Goal: Task Accomplishment & Management: Complete application form

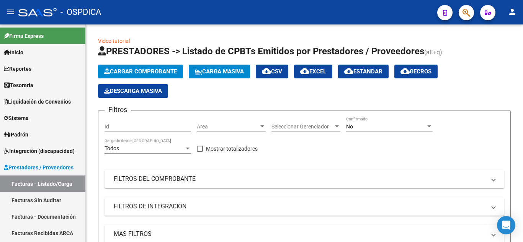
scroll to position [60, 0]
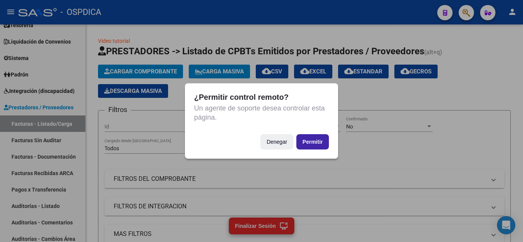
click at [316, 139] on button "Permitir" at bounding box center [312, 141] width 33 height 15
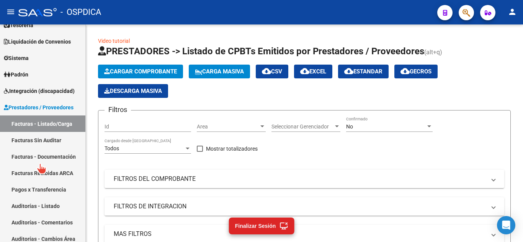
scroll to position [77, 0]
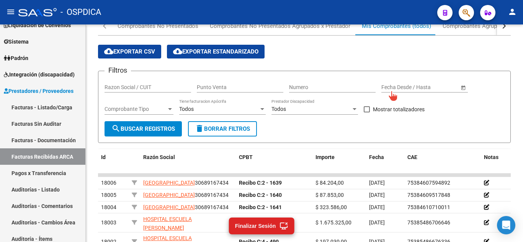
scroll to position [77, 0]
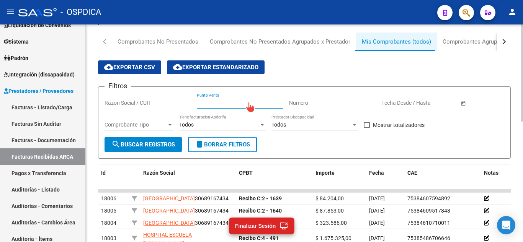
click at [319, 69] on div "cloud_download Exportar CSV cloud_download Exportar Estandarizado" at bounding box center [304, 67] width 413 height 14
click at [256, 101] on input "Punto Venta" at bounding box center [240, 103] width 87 height 7
type input "100"
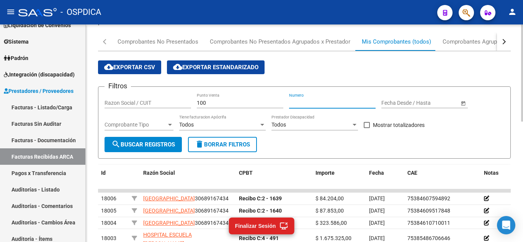
click at [331, 102] on input "Numero" at bounding box center [332, 103] width 87 height 7
type input "1520"
click at [173, 145] on span "search Buscar Registros" at bounding box center [143, 144] width 64 height 7
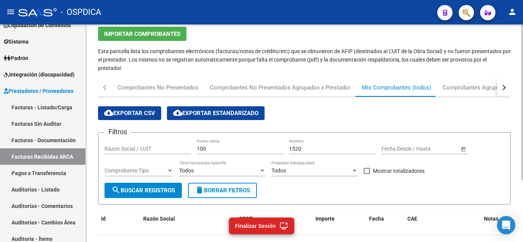
scroll to position [10, 0]
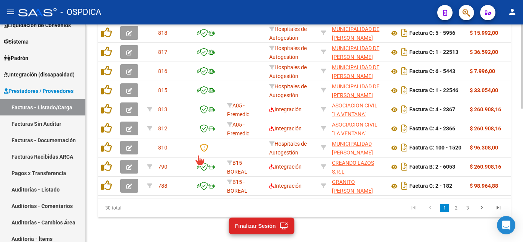
scroll to position [345, 0]
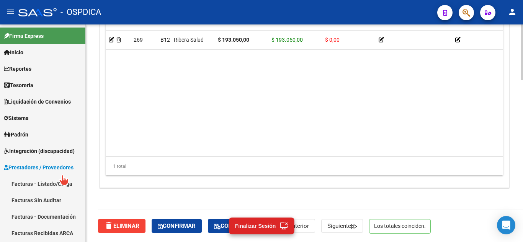
scroll to position [191, 0]
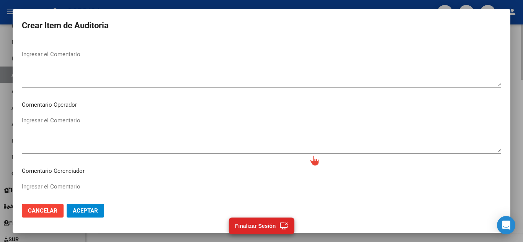
scroll to position [230, 0]
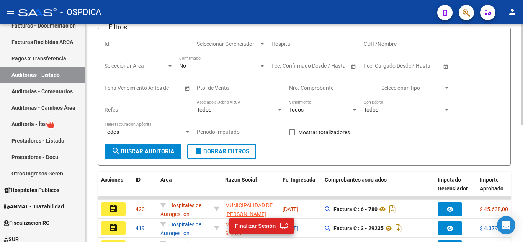
scroll to position [256, 0]
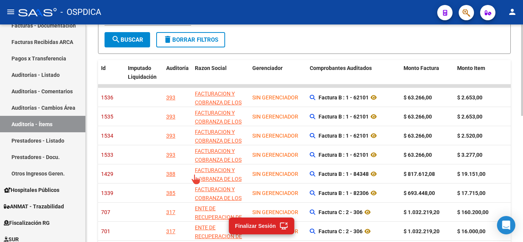
scroll to position [214, 0]
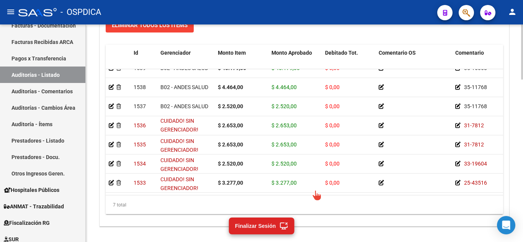
scroll to position [612, 0]
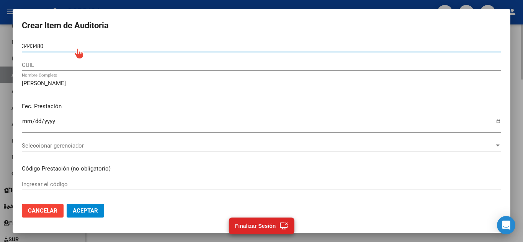
type input "34434806"
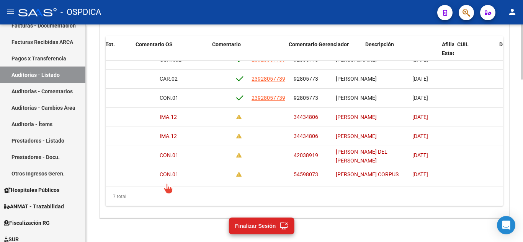
scroll to position [16, 0]
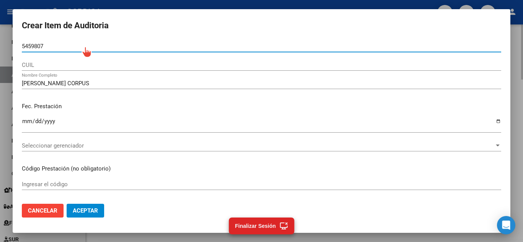
type input "54598073"
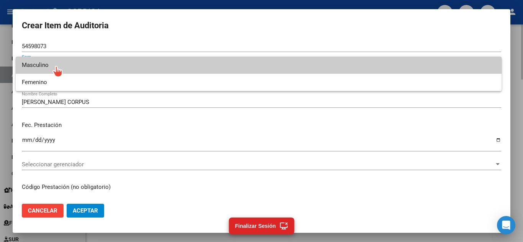
type input "20545980739"
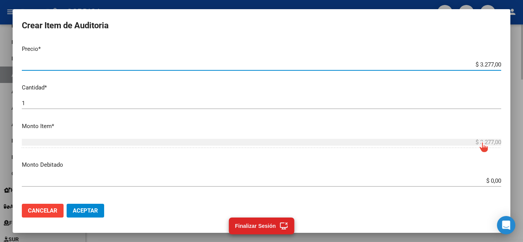
scroll to position [230, 0]
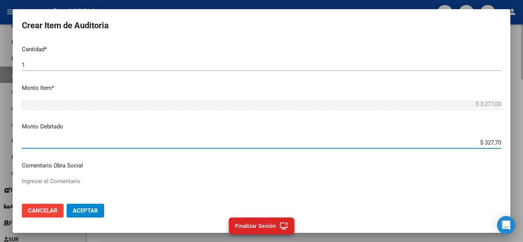
type input "$ 3.277,00"
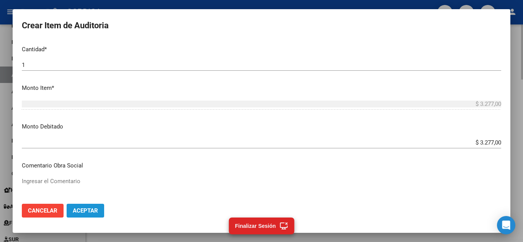
click at [98, 211] on button "Aceptar" at bounding box center [86, 211] width 38 height 14
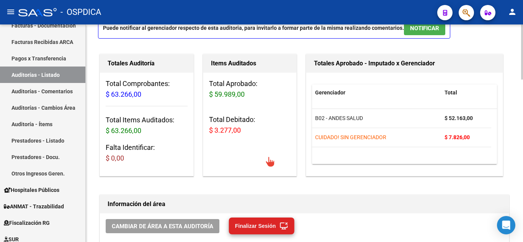
scroll to position [0, 0]
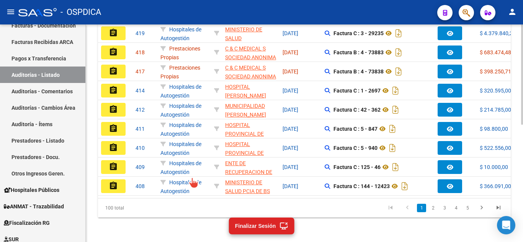
scroll to position [1, 0]
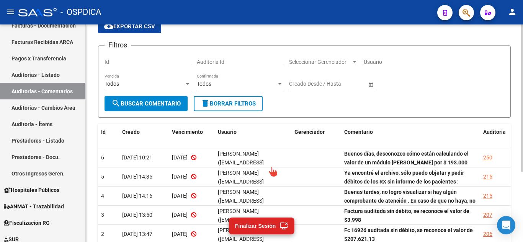
scroll to position [105, 0]
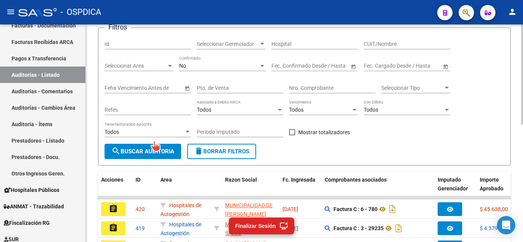
scroll to position [105, 0]
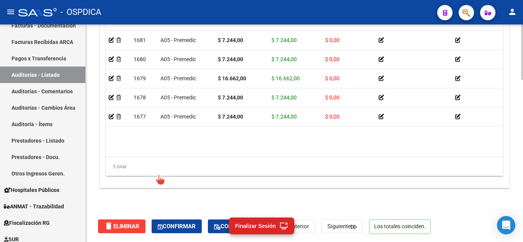
scroll to position [636, 0]
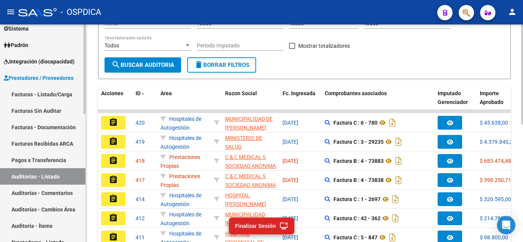
scroll to position [77, 0]
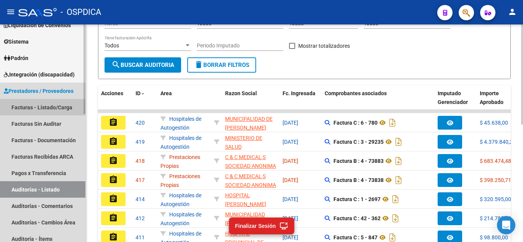
click at [46, 105] on link "Facturas - Listado/Carga" at bounding box center [42, 107] width 85 height 16
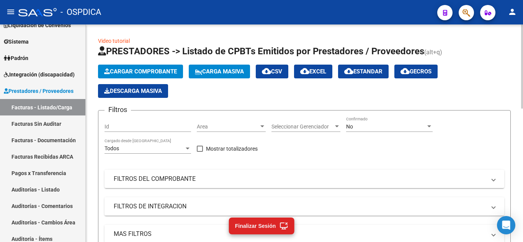
click at [259, 123] on div "Area Area" at bounding box center [231, 124] width 69 height 15
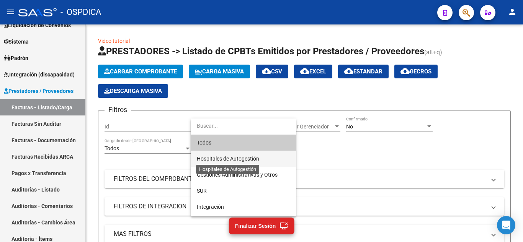
click at [251, 159] on span "Hospitales de Autogestión" at bounding box center [228, 159] width 62 height 6
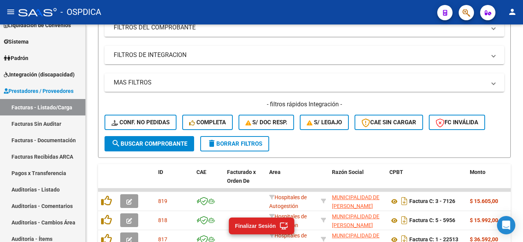
scroll to position [191, 0]
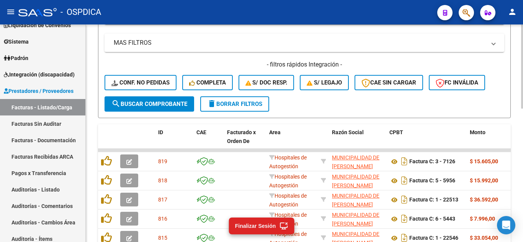
click at [167, 106] on span "search Buscar Comprobante" at bounding box center [149, 104] width 76 height 7
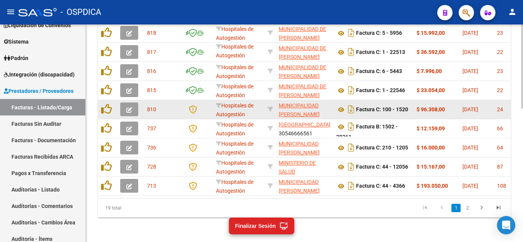
scroll to position [345, 0]
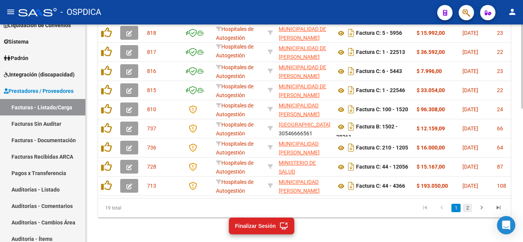
click at [467, 209] on link "2" at bounding box center [467, 208] width 9 height 8
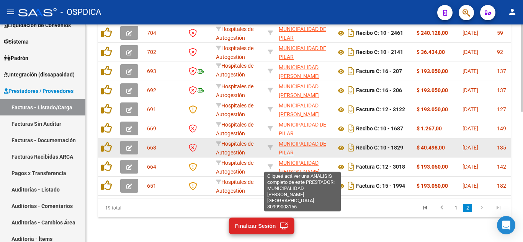
scroll to position [326, 0]
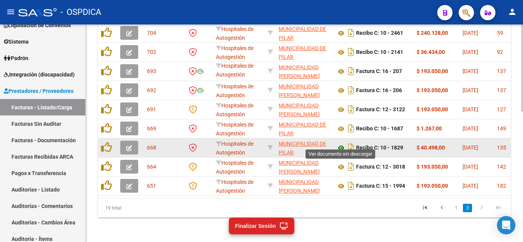
click at [341, 144] on icon at bounding box center [341, 148] width 10 height 9
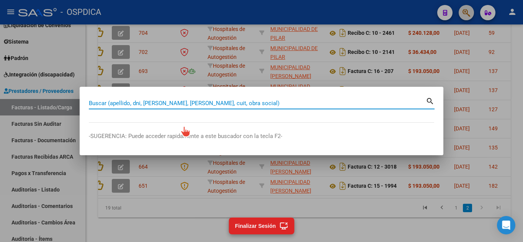
click at [258, 104] on input "Buscar (apellido, dni, [PERSON_NAME], [PERSON_NAME], cuit, obra social)" at bounding box center [257, 103] width 337 height 7
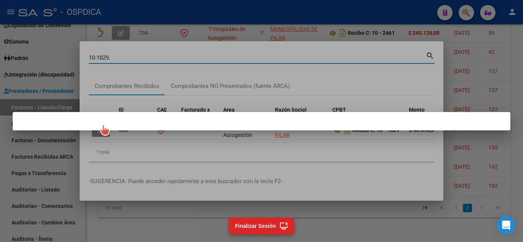
type input "10-1829."
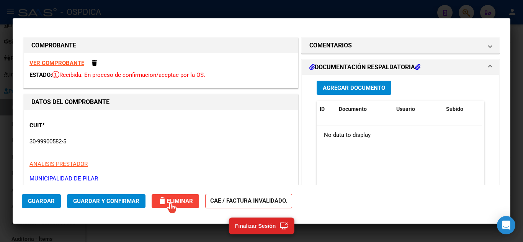
type input "$ 0,00"
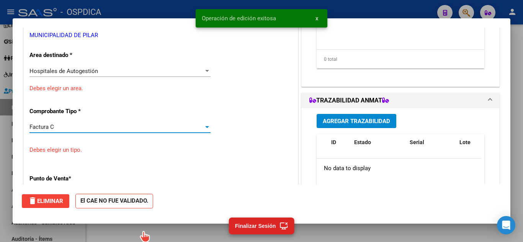
scroll to position [0, 0]
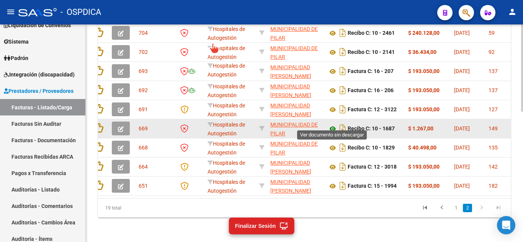
click at [335, 124] on icon at bounding box center [333, 128] width 10 height 9
click at [119, 126] on icon "button" at bounding box center [121, 129] width 6 height 6
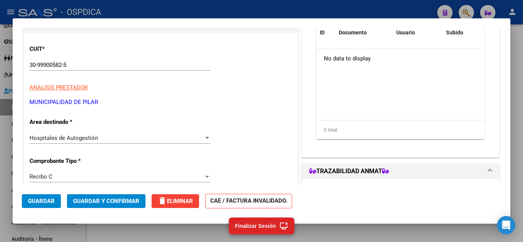
scroll to position [115, 0]
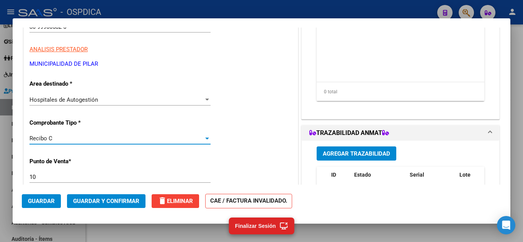
click at [206, 139] on div at bounding box center [207, 139] width 4 height 2
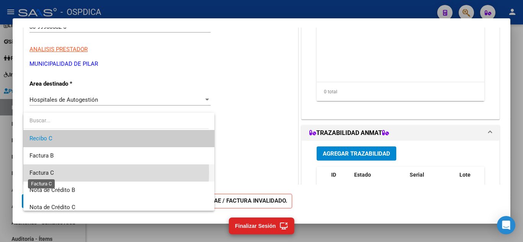
click at [51, 172] on span "Factura C" at bounding box center [41, 173] width 24 height 7
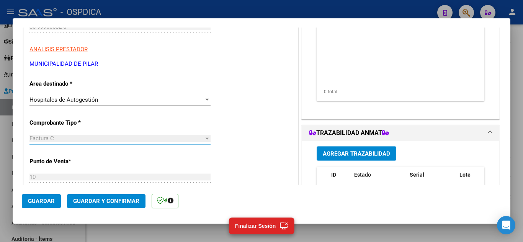
click at [48, 200] on span "Guardar" at bounding box center [41, 201] width 27 height 7
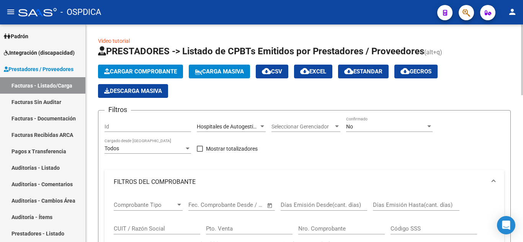
scroll to position [10, 0]
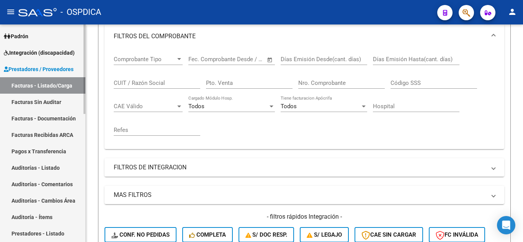
click at [44, 88] on link "Facturas - Listado/Carga" at bounding box center [42, 85] width 85 height 16
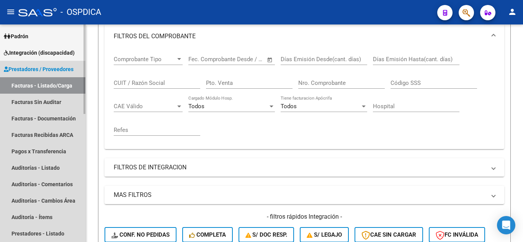
click at [49, 86] on link "Facturas - Listado/Carga" at bounding box center [42, 85] width 85 height 16
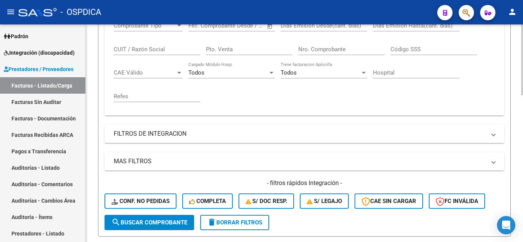
scroll to position [191, 0]
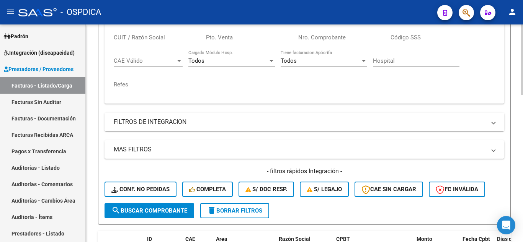
click at [157, 210] on span "search Buscar Comprobante" at bounding box center [149, 210] width 76 height 7
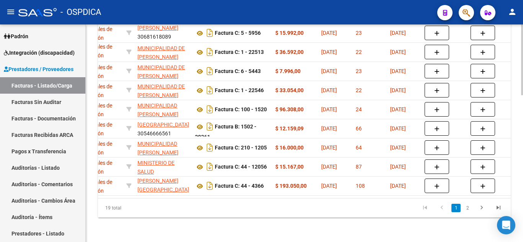
scroll to position [0, 158]
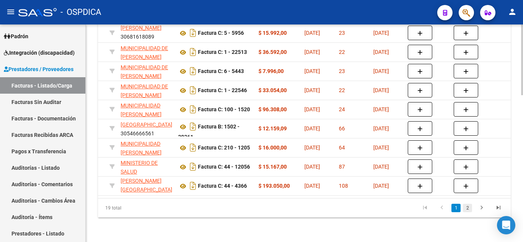
click at [468, 208] on link "2" at bounding box center [467, 208] width 9 height 8
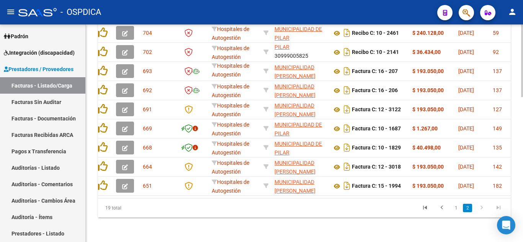
scroll to position [0, 3]
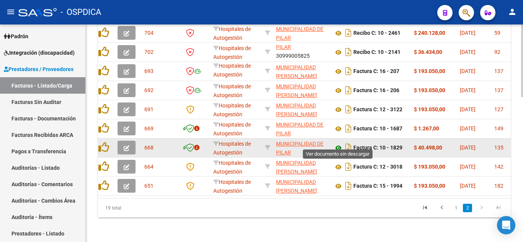
click at [338, 144] on icon at bounding box center [338, 148] width 10 height 9
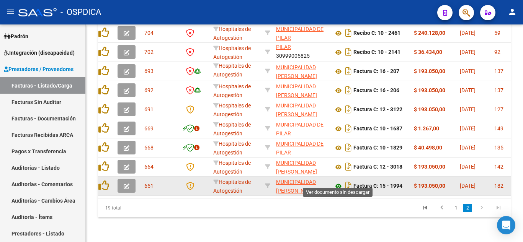
click at [340, 182] on icon at bounding box center [338, 186] width 10 height 9
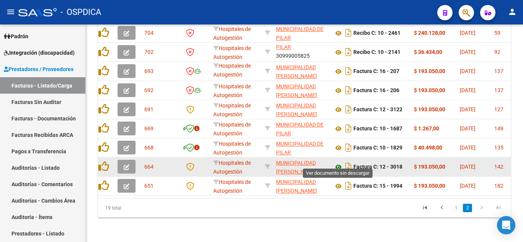
click at [338, 163] on icon at bounding box center [338, 167] width 10 height 9
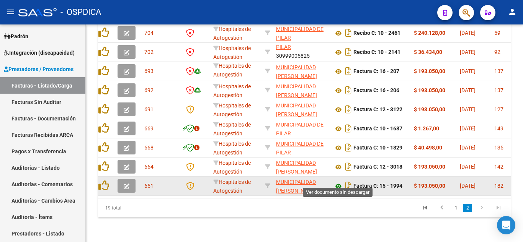
click at [340, 182] on icon at bounding box center [338, 186] width 10 height 9
click at [122, 180] on button "button" at bounding box center [127, 186] width 18 height 14
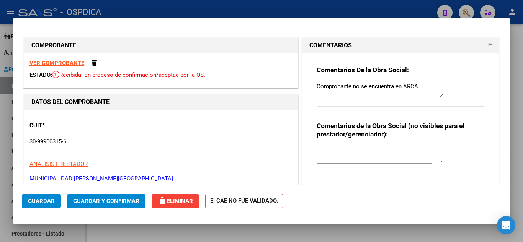
type input "$ 0,00"
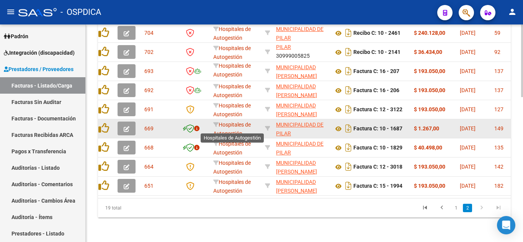
scroll to position [433, 0]
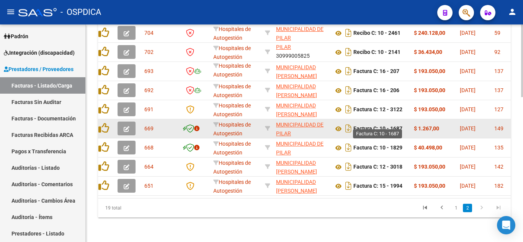
drag, startPoint x: 380, startPoint y: 121, endPoint x: 403, endPoint y: 123, distance: 22.7
click at [402, 126] on strong "Factura C: 10 - 1687" at bounding box center [377, 129] width 49 height 6
copy strong "10 - 1687"
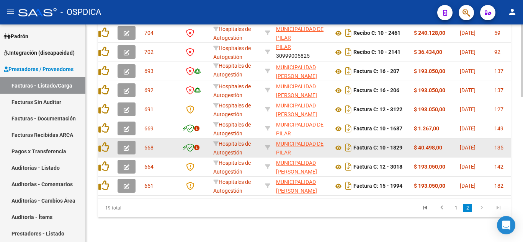
drag, startPoint x: 379, startPoint y: 142, endPoint x: 405, endPoint y: 141, distance: 25.3
click at [405, 142] on div "Factura C: 10 - 1829" at bounding box center [370, 148] width 74 height 12
copy strong "10 - 1829"
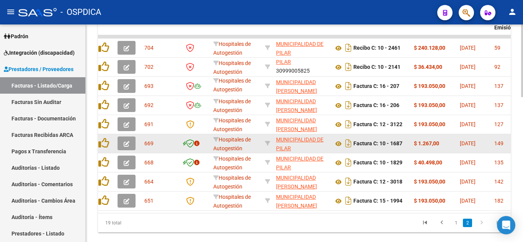
scroll to position [395, 0]
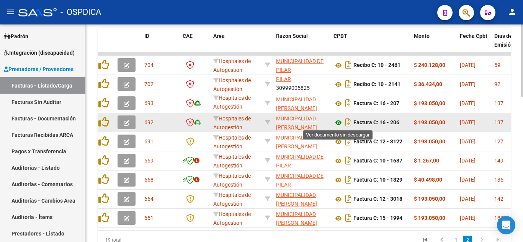
click at [340, 122] on icon at bounding box center [338, 122] width 10 height 9
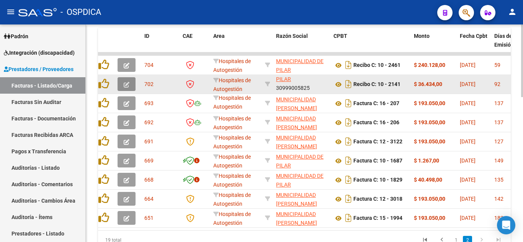
click at [129, 81] on span "button" at bounding box center [127, 84] width 6 height 7
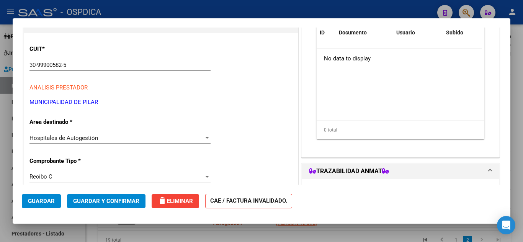
scroll to position [115, 0]
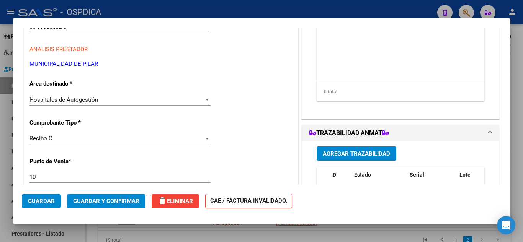
type input "$ 0,00"
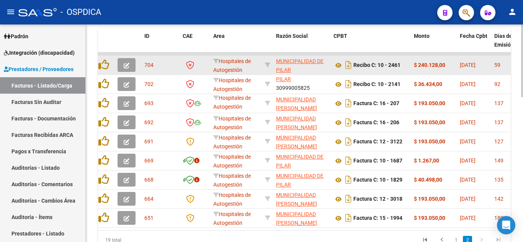
scroll to position [395, 0]
click at [340, 67] on icon at bounding box center [338, 65] width 10 height 9
click at [340, 64] on icon at bounding box center [338, 65] width 10 height 9
click at [132, 66] on button "button" at bounding box center [127, 65] width 18 height 14
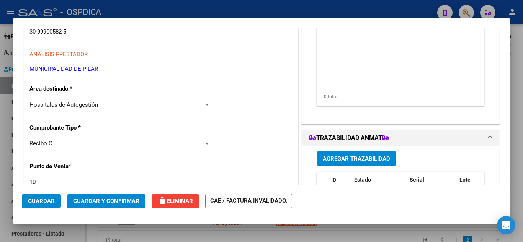
scroll to position [115, 0]
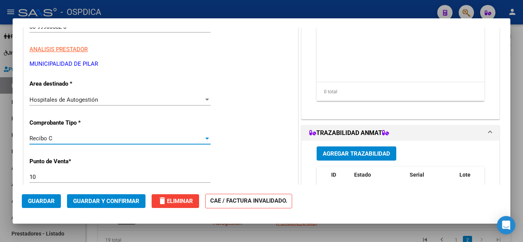
click at [207, 138] on div at bounding box center [207, 139] width 7 height 6
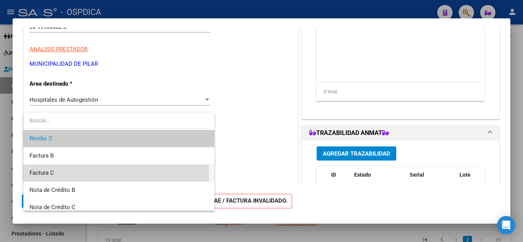
click at [57, 174] on span "Factura C" at bounding box center [118, 173] width 179 height 17
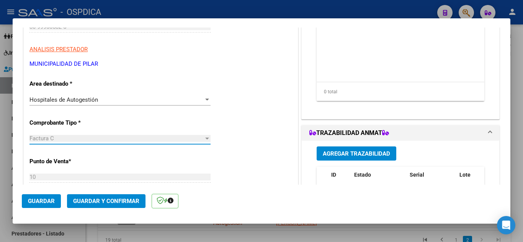
click at [46, 201] on span "Guardar" at bounding box center [41, 201] width 27 height 7
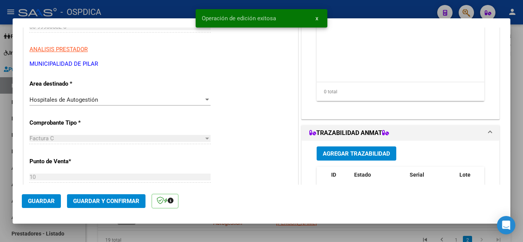
type input "$ 0,00"
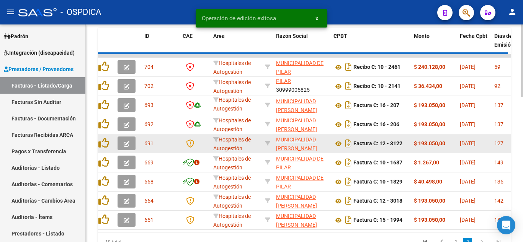
scroll to position [395, 0]
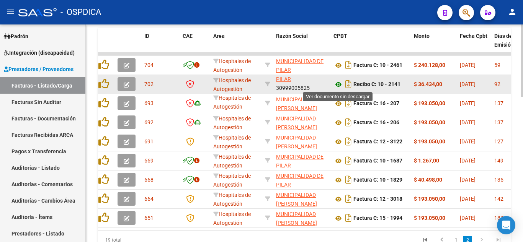
click at [339, 84] on icon at bounding box center [338, 84] width 10 height 9
click at [126, 85] on icon "button" at bounding box center [127, 85] width 6 height 6
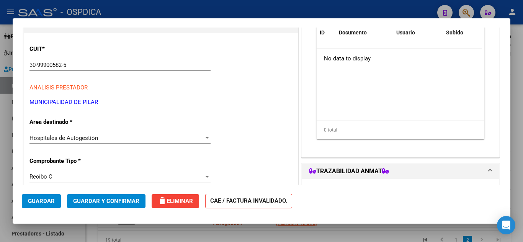
scroll to position [115, 0]
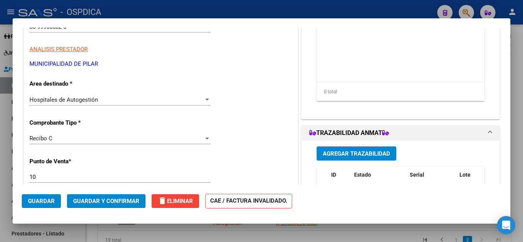
click at [205, 138] on div at bounding box center [207, 139] width 4 height 2
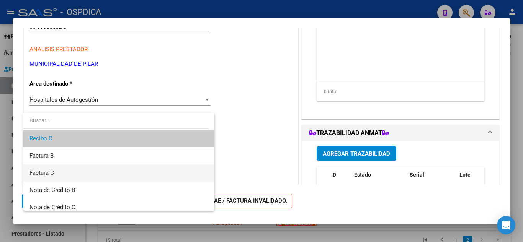
click at [54, 173] on span "Factura C" at bounding box center [118, 173] width 179 height 17
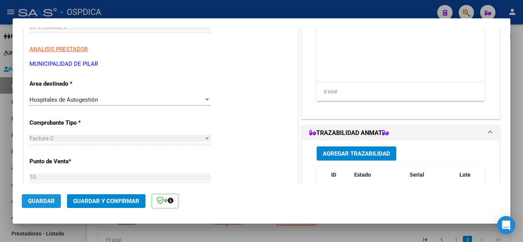
click at [46, 200] on span "Guardar" at bounding box center [41, 201] width 27 height 7
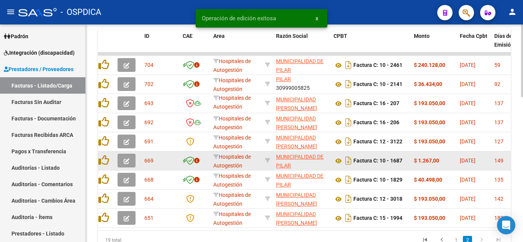
scroll to position [433, 0]
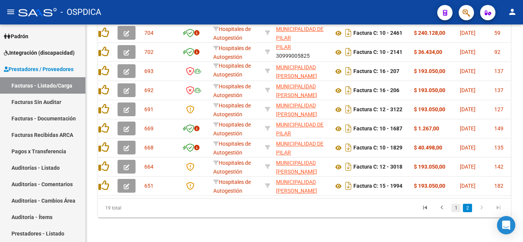
click at [457, 209] on link "1" at bounding box center [455, 208] width 9 height 8
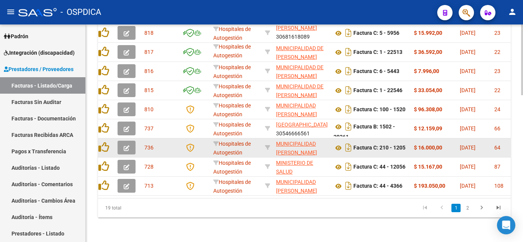
scroll to position [452, 0]
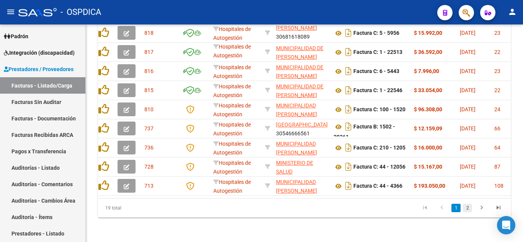
click at [468, 209] on link "2" at bounding box center [467, 208] width 9 height 8
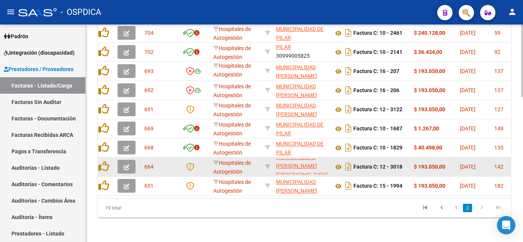
scroll to position [10, 0]
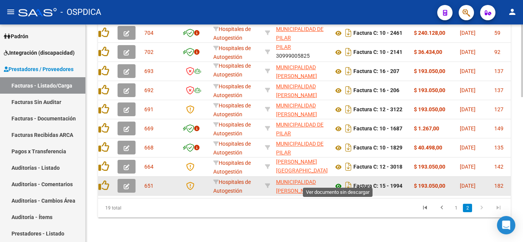
click at [340, 182] on icon at bounding box center [338, 186] width 10 height 9
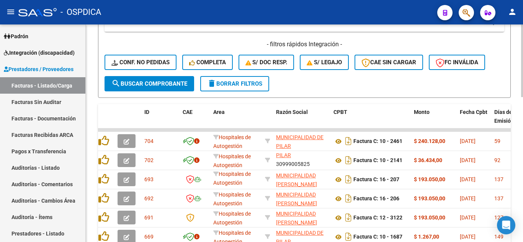
scroll to position [433, 0]
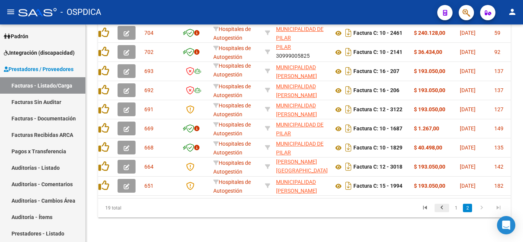
click at [443, 208] on icon "go to previous page" at bounding box center [442, 208] width 10 height 9
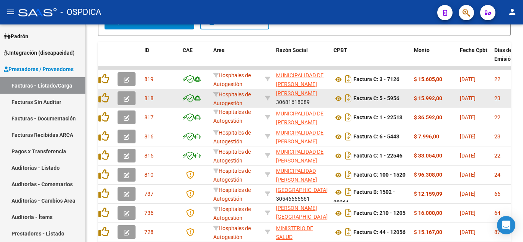
scroll to position [356, 0]
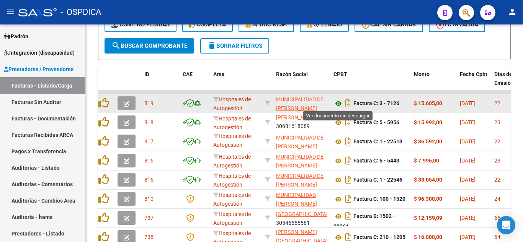
click at [339, 103] on icon at bounding box center [338, 103] width 10 height 9
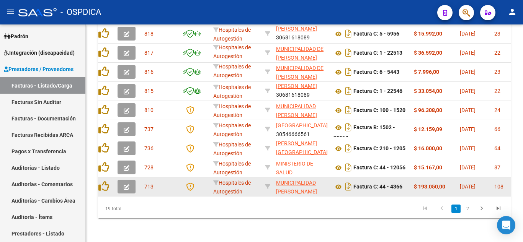
scroll to position [452, 0]
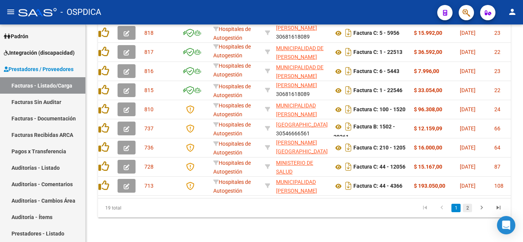
click at [469, 207] on link "2" at bounding box center [467, 208] width 9 height 8
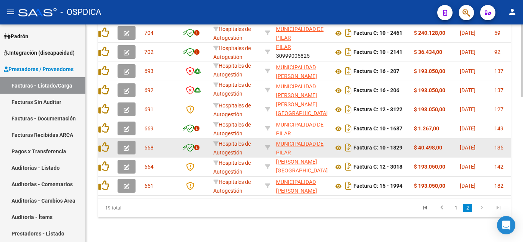
scroll to position [433, 0]
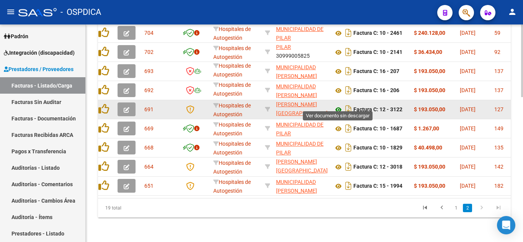
click at [338, 105] on icon at bounding box center [338, 109] width 10 height 9
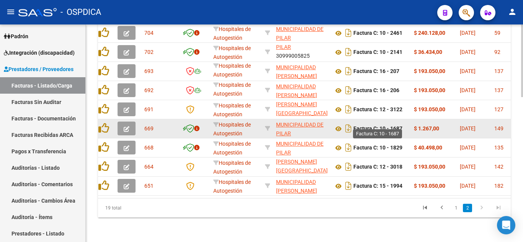
drag, startPoint x: 382, startPoint y: 122, endPoint x: 386, endPoint y: 125, distance: 5.4
click at [386, 126] on strong "Factura C: 10 - 1687" at bounding box center [377, 129] width 49 height 6
click at [382, 132] on datatable-body-cell "Factura C: 10 - 1687" at bounding box center [370, 128] width 80 height 19
drag, startPoint x: 381, startPoint y: 122, endPoint x: 403, endPoint y: 128, distance: 22.2
click at [403, 128] on div "Factura C: 10 - 1687" at bounding box center [370, 128] width 74 height 12
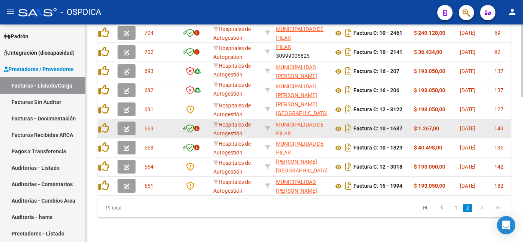
copy strong "10 - 1687"
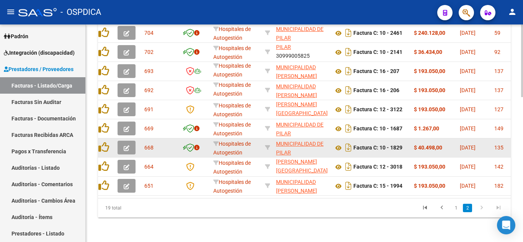
drag, startPoint x: 380, startPoint y: 141, endPoint x: 404, endPoint y: 147, distance: 24.3
click at [404, 147] on div "Factura C: 10 - 1829" at bounding box center [370, 148] width 74 height 12
copy strong "10 - 1829"
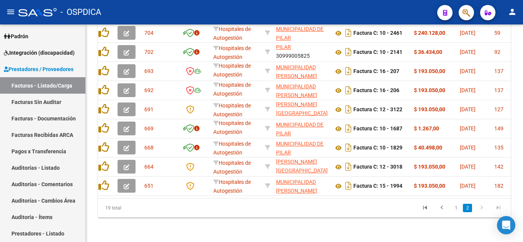
click at [455, 209] on link "1" at bounding box center [455, 208] width 9 height 8
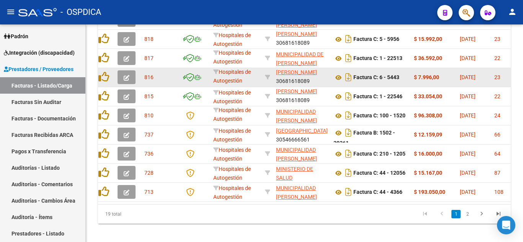
scroll to position [452, 0]
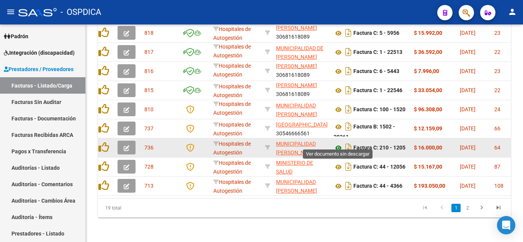
click at [338, 144] on icon at bounding box center [338, 148] width 10 height 9
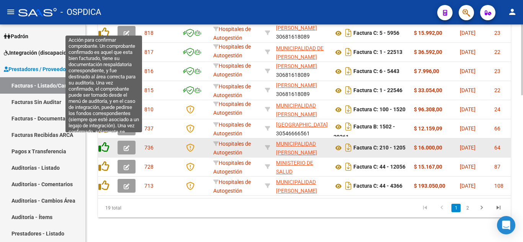
click at [105, 142] on icon at bounding box center [103, 147] width 11 height 11
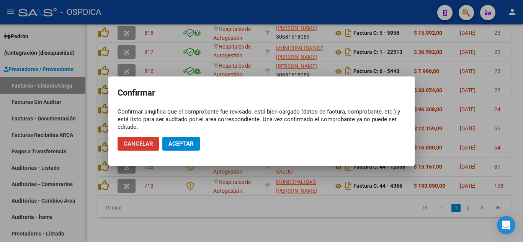
click at [186, 143] on span "Aceptar" at bounding box center [180, 143] width 25 height 7
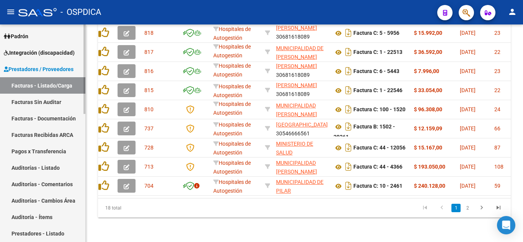
scroll to position [137, 0]
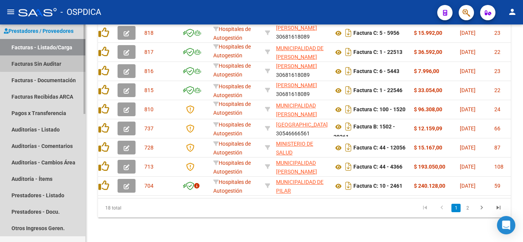
click at [55, 62] on link "Facturas Sin Auditar" at bounding box center [42, 64] width 85 height 16
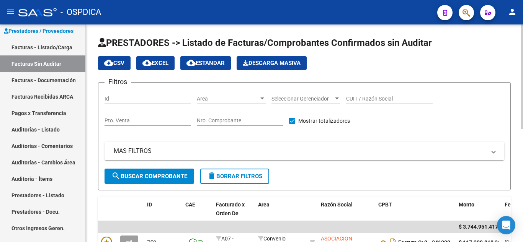
click at [259, 94] on div "Area Area" at bounding box center [231, 96] width 69 height 15
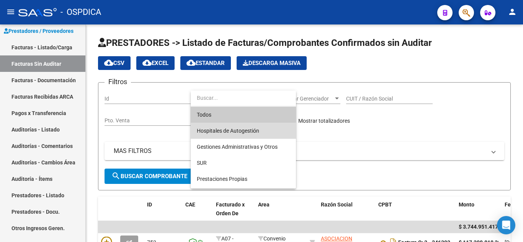
click at [265, 132] on span "Hospitales de Autogestión" at bounding box center [243, 131] width 93 height 16
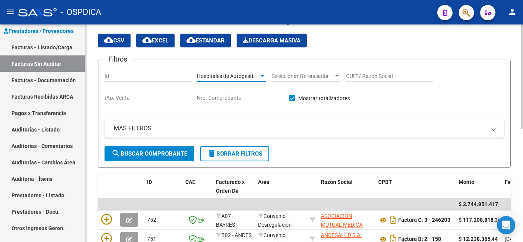
scroll to position [77, 0]
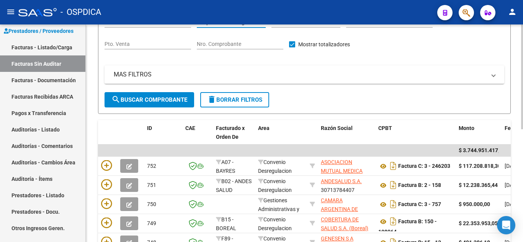
click at [153, 97] on span "search Buscar Comprobante" at bounding box center [149, 99] width 76 height 7
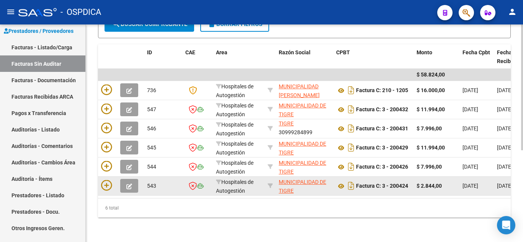
scroll to position [158, 0]
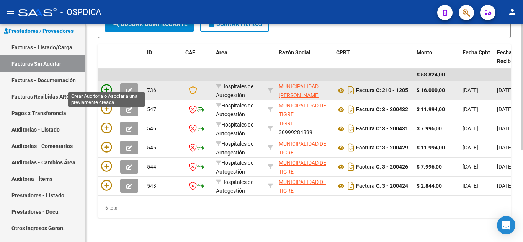
click at [106, 85] on icon at bounding box center [106, 90] width 11 height 11
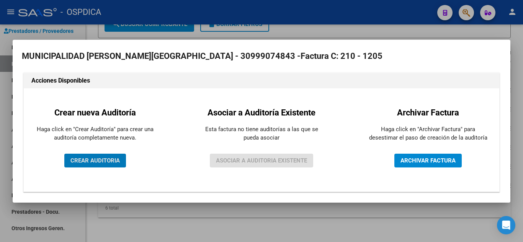
click at [110, 159] on span "CREAR AUDITORIA" at bounding box center [94, 160] width 49 height 7
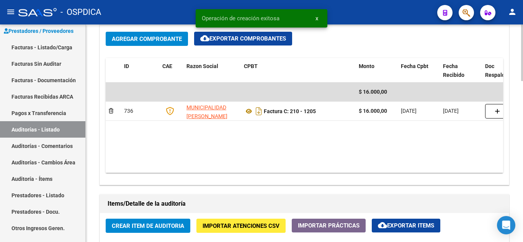
scroll to position [0, 0]
click at [147, 227] on span "Crear Item de Auditoria" at bounding box center [148, 226] width 72 height 7
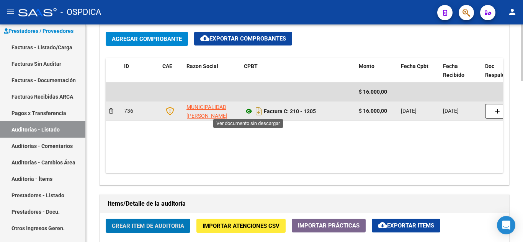
click at [251, 111] on icon at bounding box center [249, 111] width 10 height 9
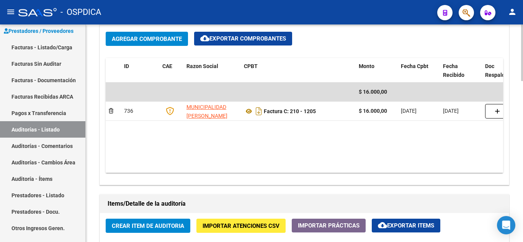
click at [170, 223] on span "Crear Item de Auditoria" at bounding box center [148, 226] width 72 height 7
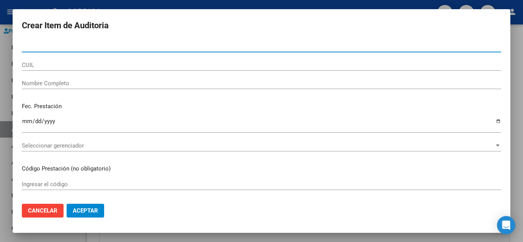
click at [212, 48] on input "Nro Documento" at bounding box center [261, 46] width 479 height 7
type input "56609887"
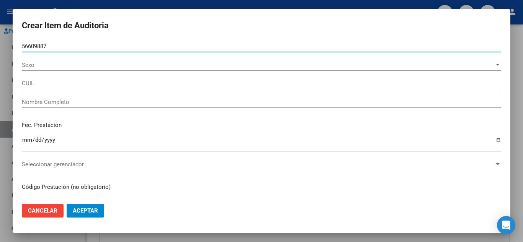
type input "20566098874"
type input "FIGUEROA ORELLANA THIAN ALEXANDER"
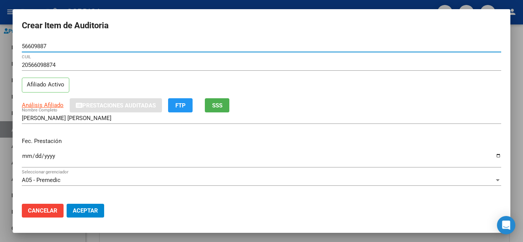
type input "56609887"
click at [29, 157] on input "Ingresar la fecha" at bounding box center [261, 159] width 479 height 12
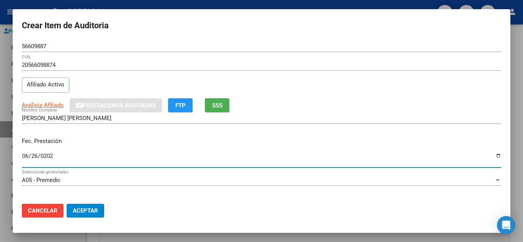
type input "2025-06-26"
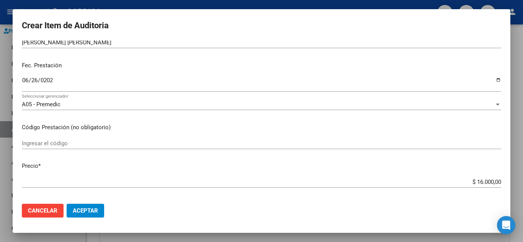
scroll to position [77, 0]
click at [217, 142] on input "Ingresar el código" at bounding box center [261, 142] width 479 height 7
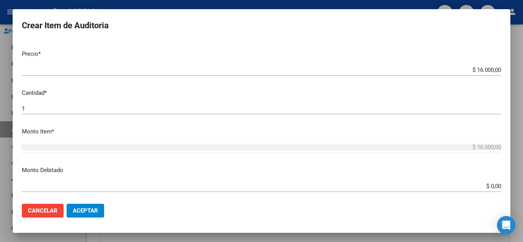
scroll to position [191, 0]
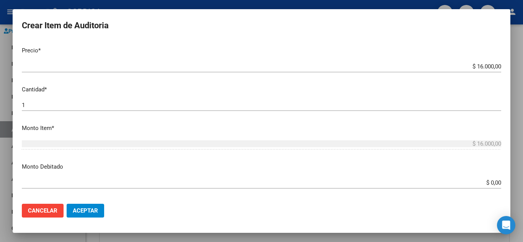
type input "01.04"
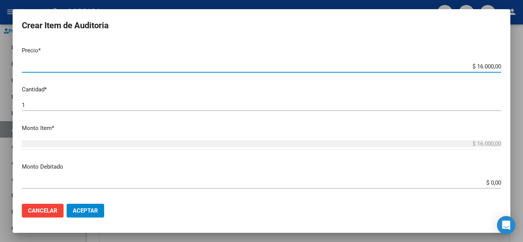
drag, startPoint x: 463, startPoint y: 64, endPoint x: 516, endPoint y: 77, distance: 53.9
click at [516, 76] on div "Crear Item de Auditoria 56609887 Nro Documento 20566098874 CUIL Afiliado Activo…" at bounding box center [261, 121] width 523 height 242
type input "$ 0,08"
type input "$ 0,80"
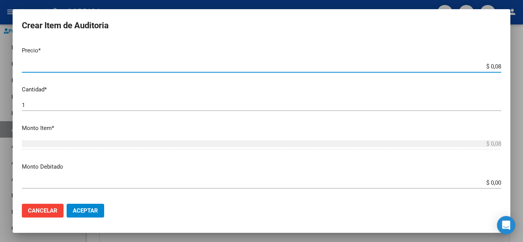
type input "$ 0,80"
type input "$ 8,00"
type input "$ 80,00"
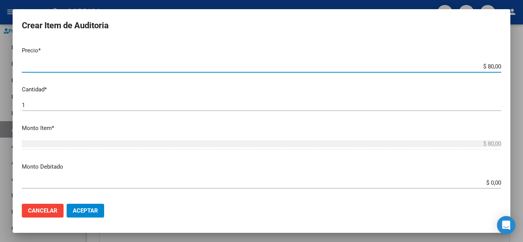
type input "$ 800,00"
type input "$ 8.000,00"
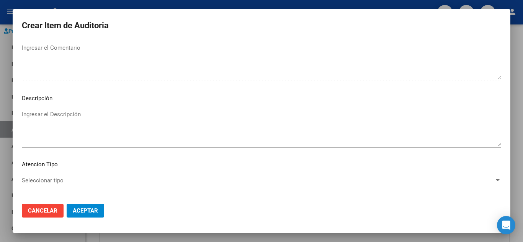
scroll to position [532, 0]
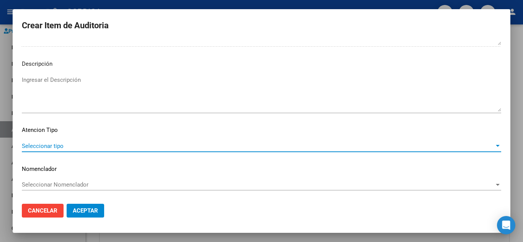
click at [53, 143] on span "Seleccionar tipo" at bounding box center [258, 146] width 472 height 7
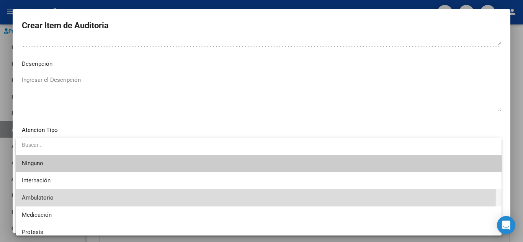
click at [47, 194] on span "Ambulatorio" at bounding box center [259, 197] width 474 height 17
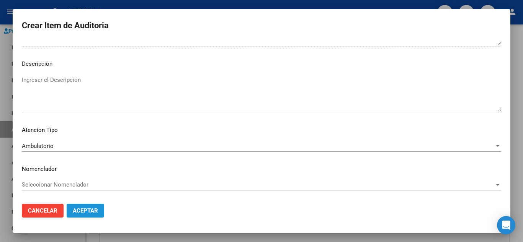
click at [93, 213] on span "Aceptar" at bounding box center [85, 210] width 25 height 7
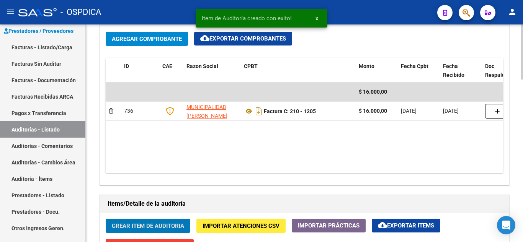
scroll to position [383, 0]
click at [145, 222] on button "Crear Item de Auditoria" at bounding box center [148, 226] width 85 height 14
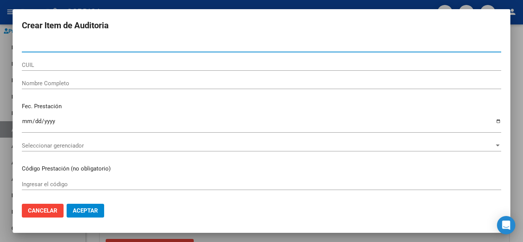
click at [189, 46] on input "Nro Documento" at bounding box center [261, 46] width 479 height 7
type input "48669662"
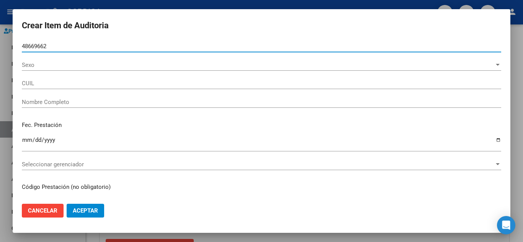
type input "20486696622"
type input "MONTES JOEL JEREMIAS"
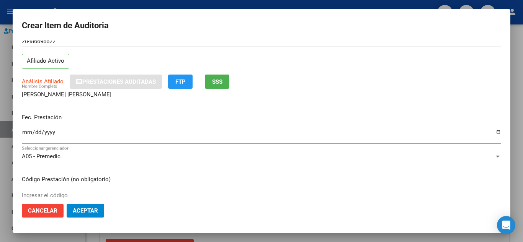
scroll to position [38, 0]
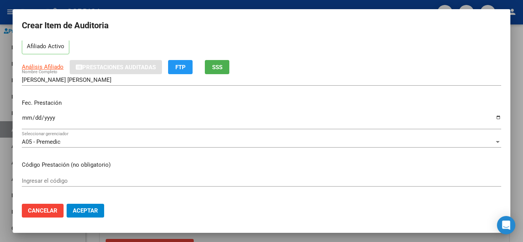
type input "48669662"
click at [28, 117] on input "Ingresar la fecha" at bounding box center [261, 121] width 479 height 12
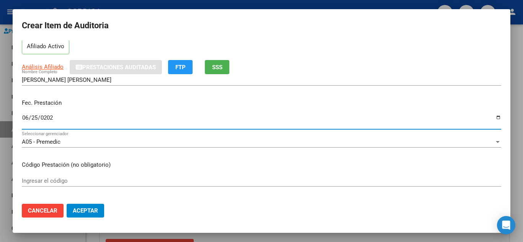
type input "2025-06-25"
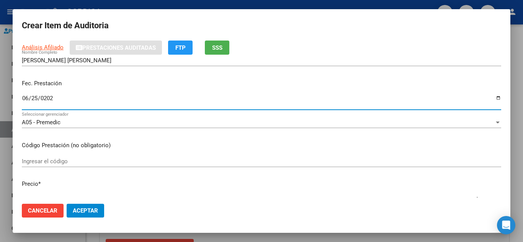
scroll to position [77, 0]
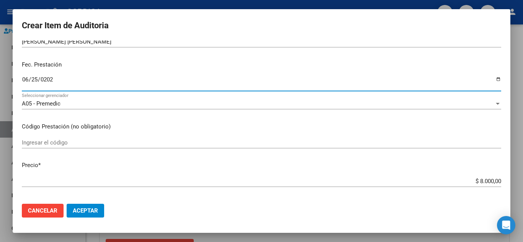
click at [230, 141] on input "Ingresar el código" at bounding box center [261, 142] width 479 height 7
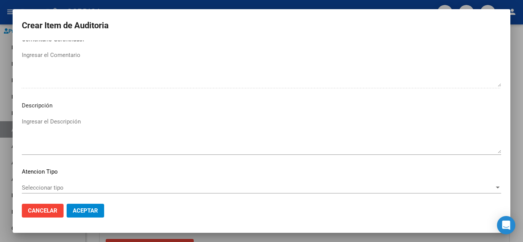
scroll to position [532, 0]
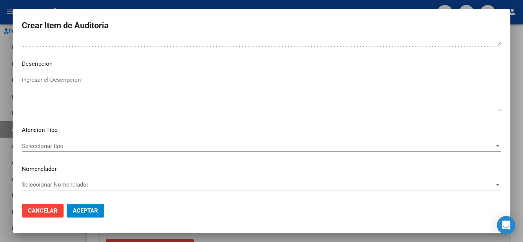
type input "0101"
click at [41, 140] on div "Seleccionar tipo Seleccionar tipo" at bounding box center [261, 145] width 479 height 11
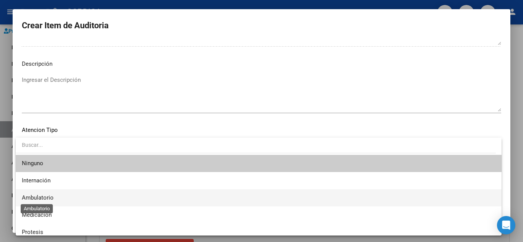
click at [52, 197] on span "Ambulatorio" at bounding box center [38, 197] width 32 height 7
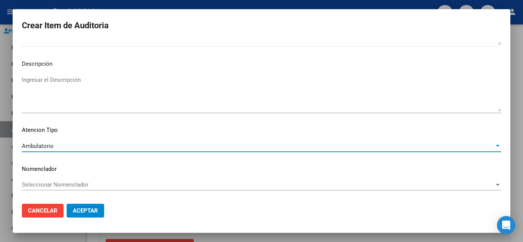
click at [93, 208] on span "Aceptar" at bounding box center [85, 210] width 25 height 7
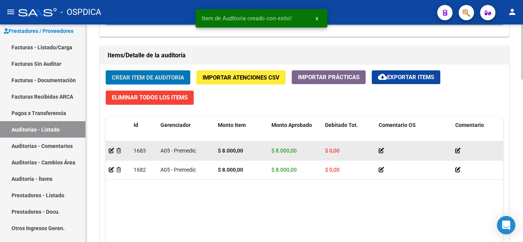
scroll to position [536, 0]
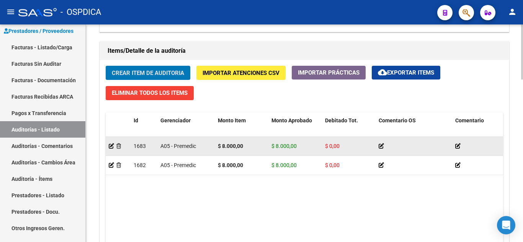
click at [111, 142] on div at bounding box center [118, 146] width 19 height 9
click at [111, 145] on icon at bounding box center [111, 146] width 5 height 5
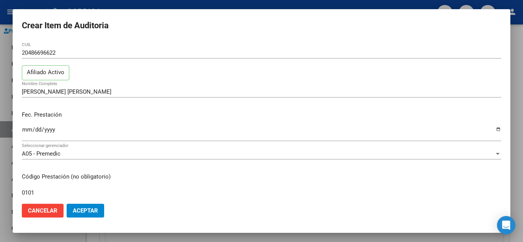
scroll to position [0, 0]
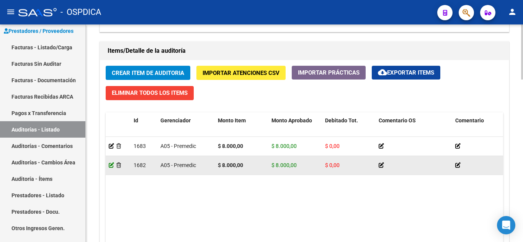
click at [111, 167] on icon at bounding box center [111, 165] width 5 height 5
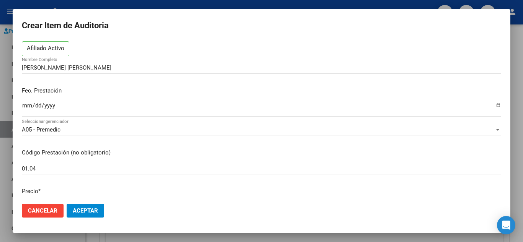
scroll to position [77, 0]
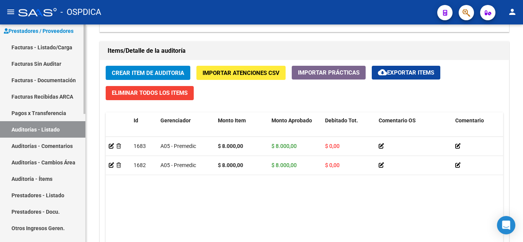
click at [61, 45] on link "Facturas - Listado/Carga" at bounding box center [42, 47] width 85 height 16
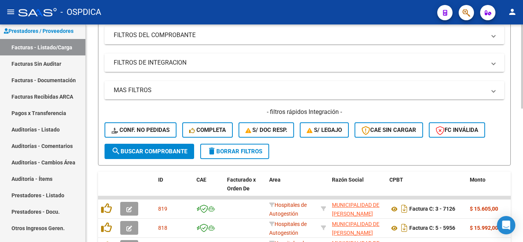
scroll to position [345, 0]
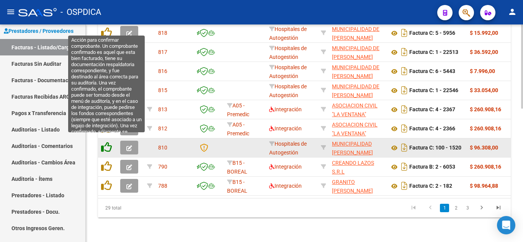
click at [105, 142] on icon at bounding box center [106, 147] width 11 height 11
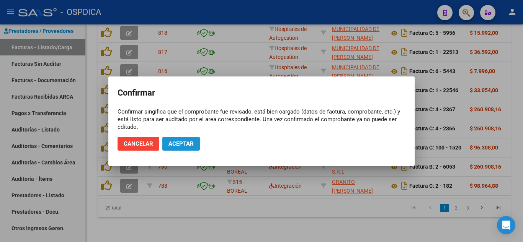
click at [184, 142] on span "Aceptar" at bounding box center [180, 143] width 25 height 7
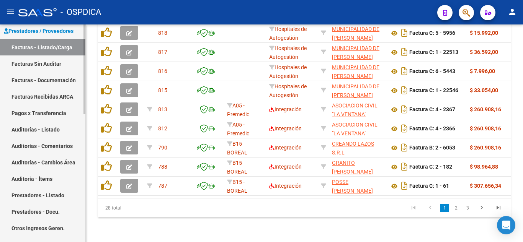
click at [54, 64] on link "Facturas Sin Auditar" at bounding box center [42, 64] width 85 height 16
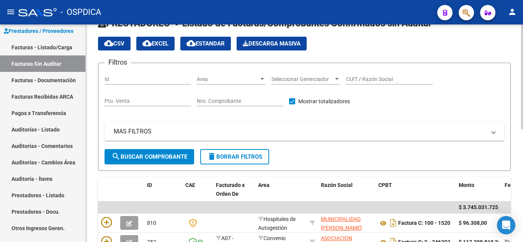
scroll to position [77, 0]
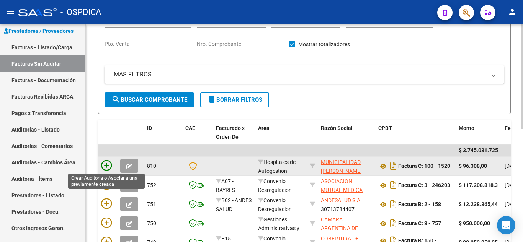
click at [108, 165] on icon at bounding box center [106, 165] width 11 height 11
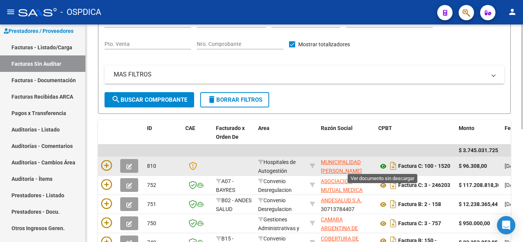
click at [384, 165] on icon at bounding box center [383, 166] width 10 height 9
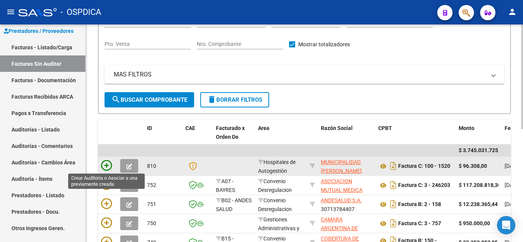
click at [106, 164] on icon at bounding box center [106, 165] width 11 height 11
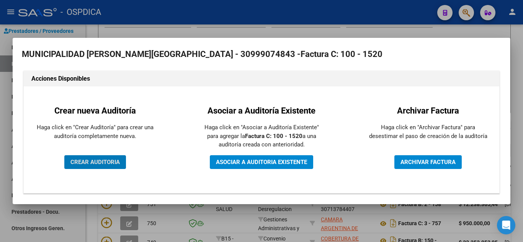
click at [108, 160] on span "CREAR AUDITORIA" at bounding box center [94, 162] width 49 height 7
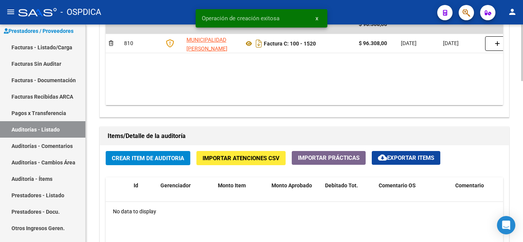
scroll to position [459, 0]
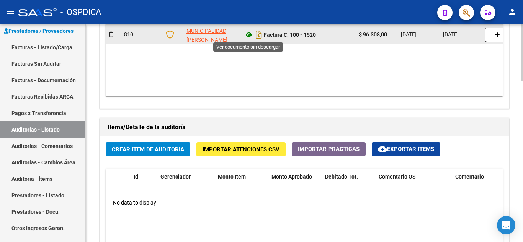
click at [249, 34] on icon at bounding box center [249, 34] width 10 height 9
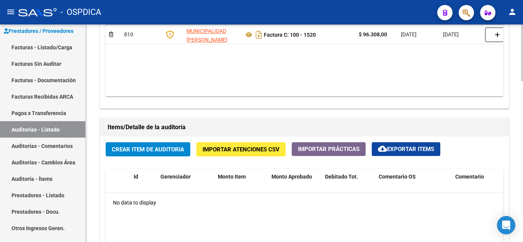
click at [157, 146] on span "Crear Item de Auditoria" at bounding box center [148, 149] width 72 height 7
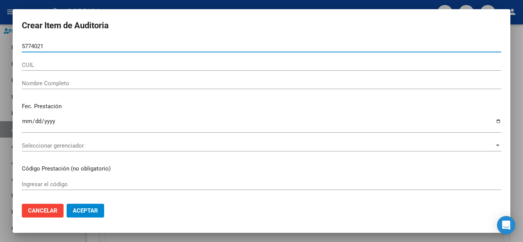
type input "57740215"
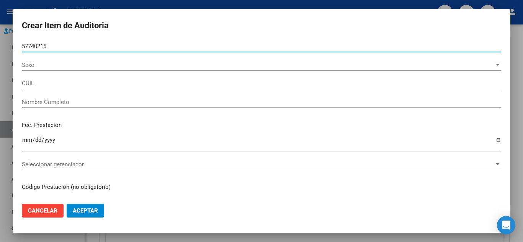
type input "23577402159"
type input "NADAYA, GERONIMO OCTAVIO -"
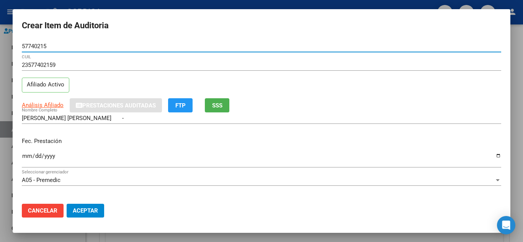
scroll to position [38, 0]
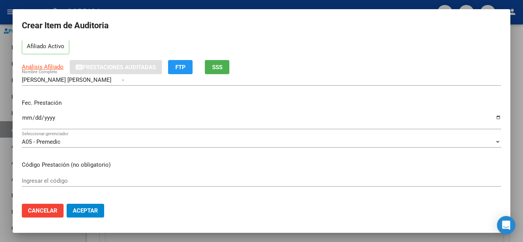
type input "57740215"
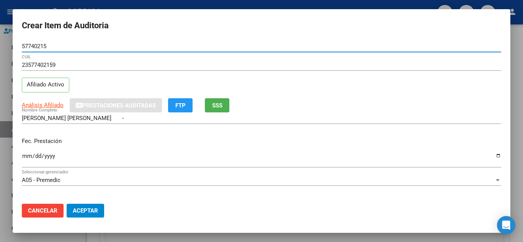
drag, startPoint x: 52, startPoint y: 47, endPoint x: 0, endPoint y: 38, distance: 53.2
click at [0, 38] on div "Crear Item de Auditoria 57740215 Nro Documento 23577402159 CUIL Afiliado Activo…" at bounding box center [261, 121] width 523 height 242
click at [28, 156] on input "Ingresar la fecha" at bounding box center [261, 159] width 479 height 12
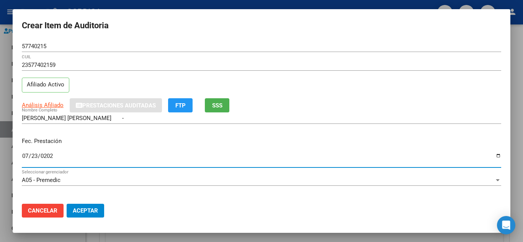
type input "2025-07-23"
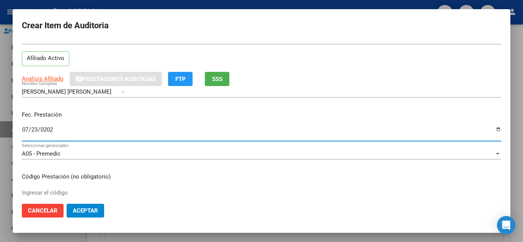
scroll to position [77, 0]
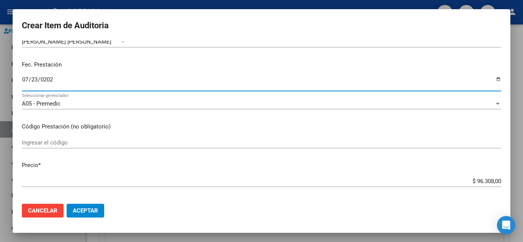
click at [215, 142] on input "Ingresar el código" at bounding box center [261, 142] width 479 height 7
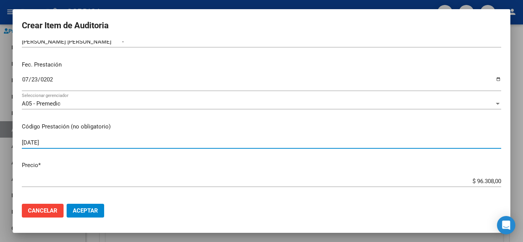
type input "29.07.12"
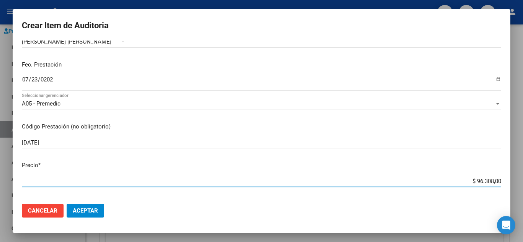
drag, startPoint x: 456, startPoint y: 183, endPoint x: 364, endPoint y: 78, distance: 138.4
click at [522, 185] on div "Crear Item de Auditoria 57740215 Nro Documento 23577402159 CUIL Afiliado Activo…" at bounding box center [261, 121] width 523 height 242
type input "$ 0,01"
type input "$ 0,10"
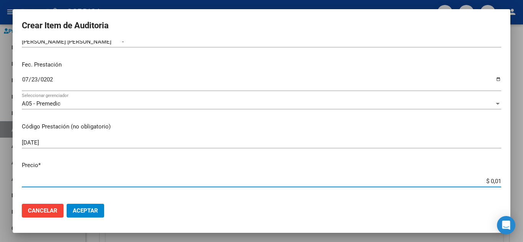
type input "$ 0,10"
type input "$ 1,06"
type input "$ 10,61"
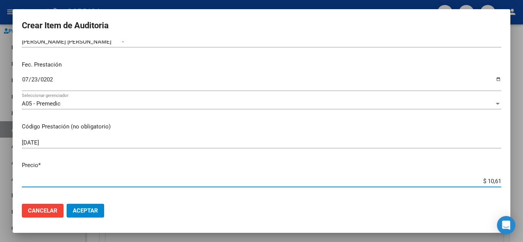
type input "$ 106,17"
type input "$ 1.061,70"
type input "$ 10.617,00"
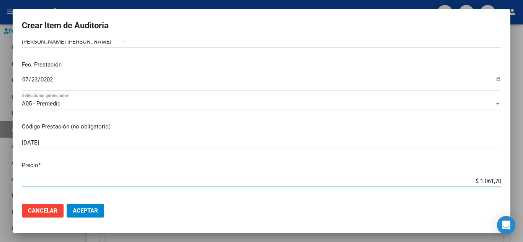
type input "$ 10.617,00"
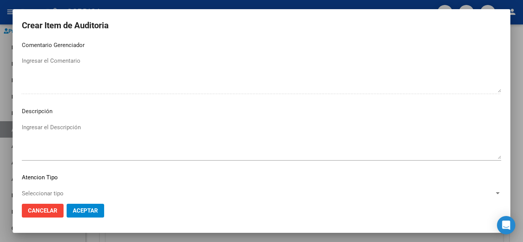
scroll to position [532, 0]
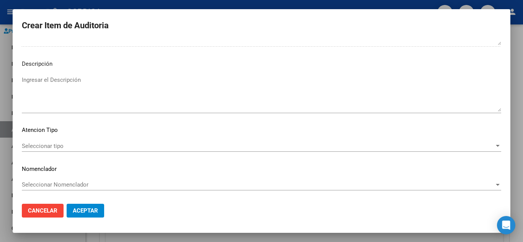
click at [80, 145] on span "Seleccionar tipo" at bounding box center [258, 146] width 472 height 7
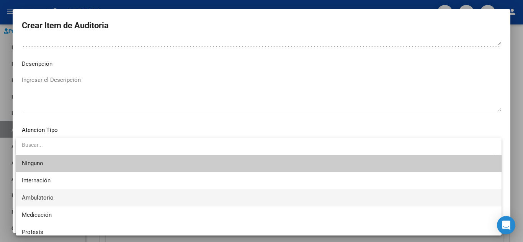
click at [63, 193] on span "Ambulatorio" at bounding box center [259, 197] width 474 height 17
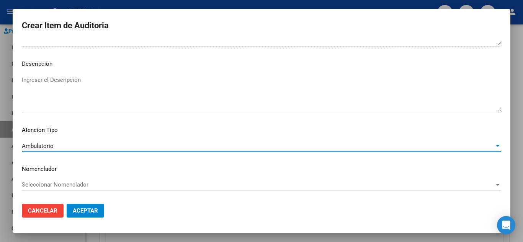
click at [96, 207] on button "Aceptar" at bounding box center [86, 211] width 38 height 14
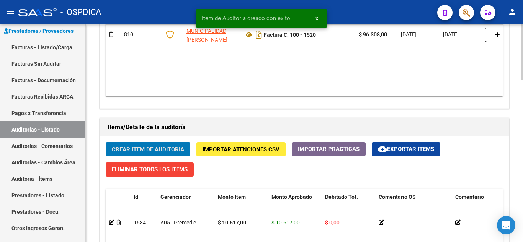
scroll to position [460, 0]
click at [174, 147] on span "Crear Item de Auditoria" at bounding box center [148, 149] width 72 height 7
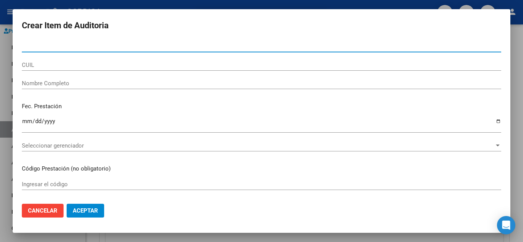
click at [184, 47] on input "Nro Documento" at bounding box center [261, 46] width 479 height 7
paste input "57740215"
type input "57740215"
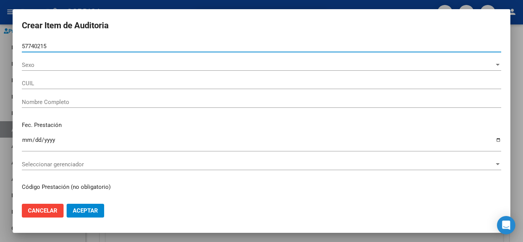
type input "23577402159"
type input "NADAYA, GERONIMO OCTAVIO -"
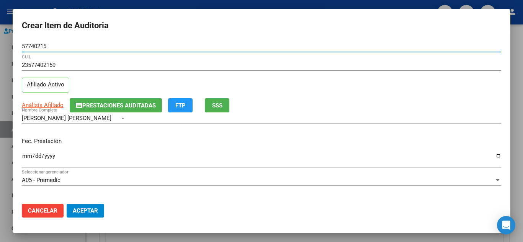
type input "57740215"
click at [26, 158] on input "Ingresar la fecha" at bounding box center [261, 159] width 479 height 12
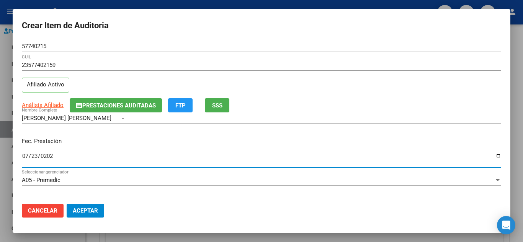
type input "2025-07-23"
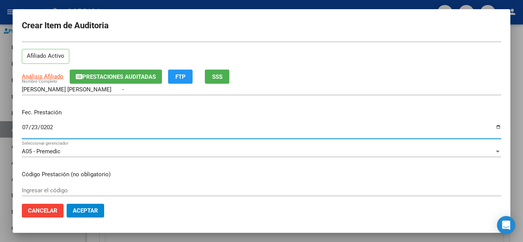
scroll to position [77, 0]
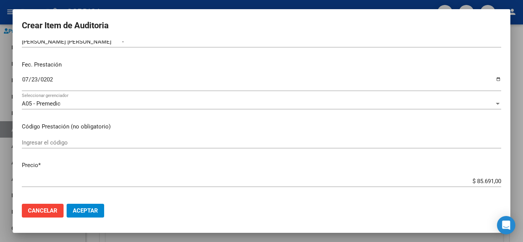
click at [130, 149] on div "Ingresar el código" at bounding box center [261, 146] width 479 height 19
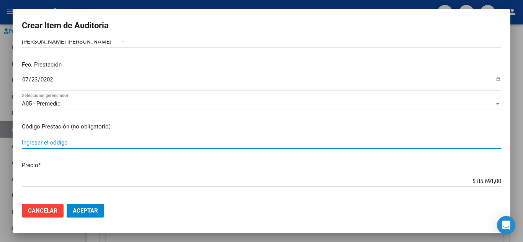
click at [136, 143] on input "Ingresar el código" at bounding box center [261, 142] width 479 height 7
type input "0101"
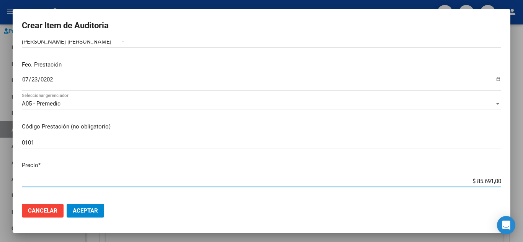
drag, startPoint x: 462, startPoint y: 179, endPoint x: 514, endPoint y: 184, distance: 52.3
click at [514, 184] on div "Crear Item de Auditoria 57740215 Nro Documento 23577402159 CUIL Afiliado Activo…" at bounding box center [261, 121] width 523 height 242
type input "$ 0,08"
type input "$ 0,80"
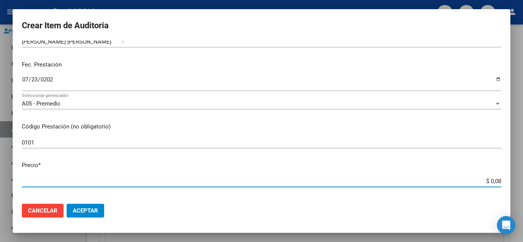
type input "$ 0,80"
type input "$ 8,00"
type input "$ 80,00"
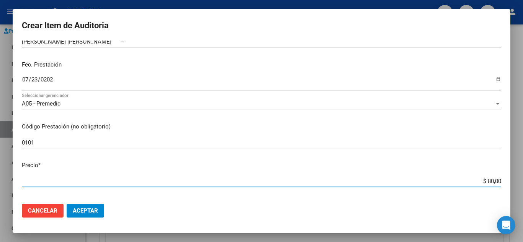
type input "$ 800,00"
type input "$ 8.000,00"
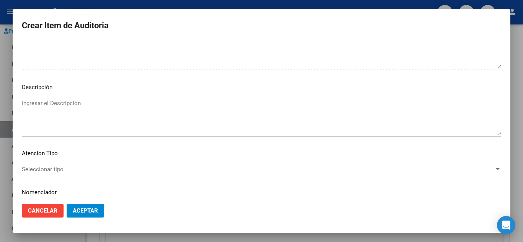
scroll to position [532, 0]
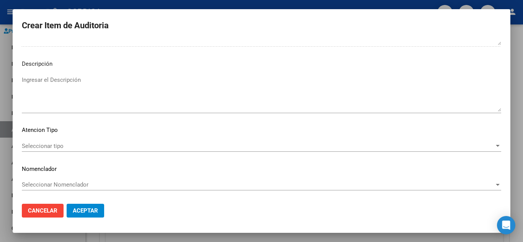
click at [63, 141] on div "Seleccionar tipo Seleccionar tipo" at bounding box center [261, 145] width 479 height 11
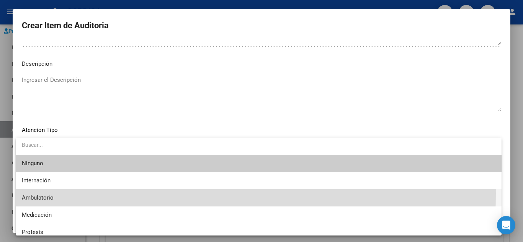
click at [47, 194] on span "Ambulatorio" at bounding box center [259, 197] width 474 height 17
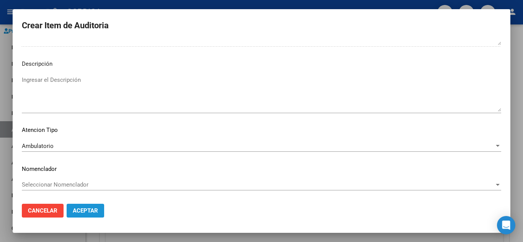
click at [85, 211] on span "Aceptar" at bounding box center [85, 210] width 25 height 7
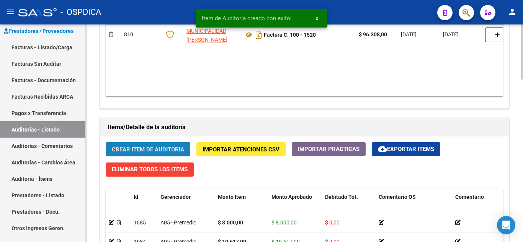
click at [144, 146] on span "Crear Item de Auditoria" at bounding box center [148, 149] width 72 height 7
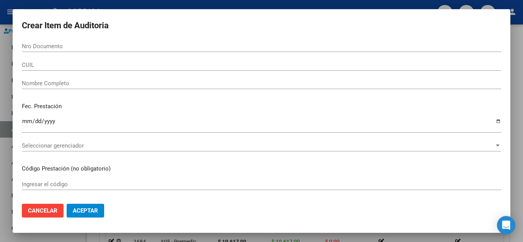
click at [155, 41] on div "Nro Documento" at bounding box center [261, 46] width 479 height 11
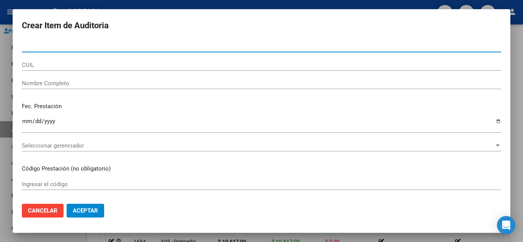
paste input "57740215"
type input "57740215"
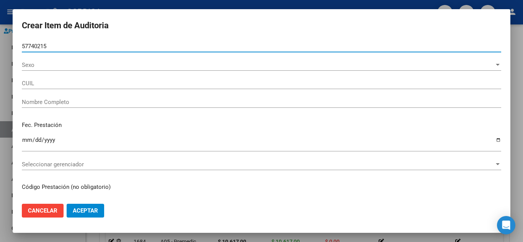
type input "23577402159"
type input "NADAYA, GERONIMO OCTAVIO -"
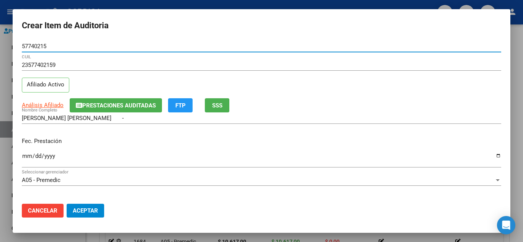
type input "57740215"
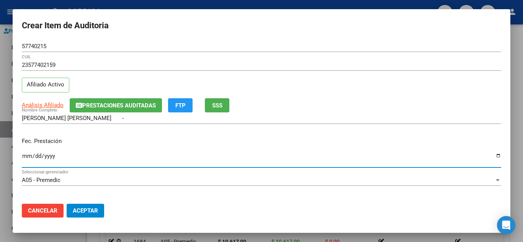
click at [23, 158] on input "Ingresar la fecha" at bounding box center [261, 159] width 479 height 12
type input "2025-07-23"
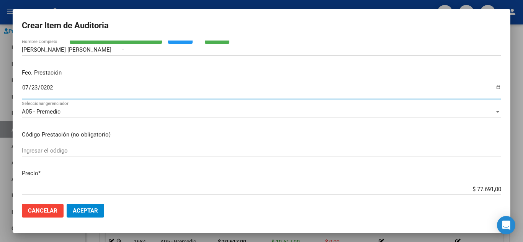
scroll to position [77, 0]
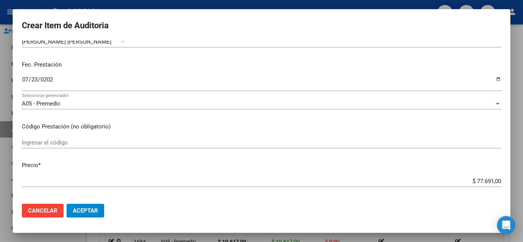
click at [167, 134] on mat-dialog-content "57740215 Nro Documento 23577402159 CUIL Afiliado Activo Análisis Afiliado Prest…" at bounding box center [262, 119] width 498 height 157
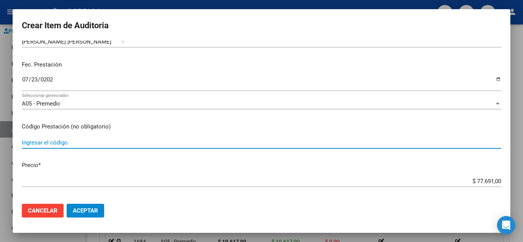
click at [167, 143] on input "Ingresar el código" at bounding box center [261, 142] width 479 height 7
type input "39.03.1"
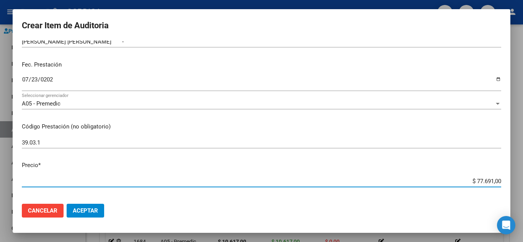
drag, startPoint x: 464, startPoint y: 181, endPoint x: 523, endPoint y: 188, distance: 59.4
click at [523, 188] on div "Crear Item de Auditoria 57740215 Nro Documento 23577402159 CUIL Afiliado Activo…" at bounding box center [261, 121] width 523 height 242
type input "$ 0,05"
type input "$ 0,54"
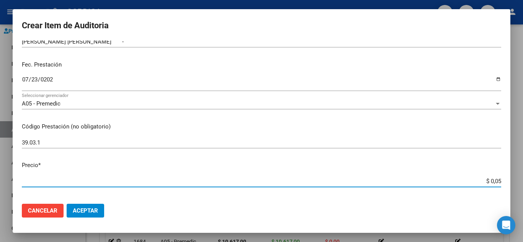
type input "$ 0,54"
type input "$ 5,46"
type input "$ 54,60"
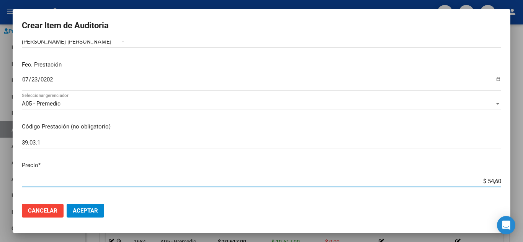
type input "$ 546,00"
type input "$ 5.460,00"
type input "$ 54.600,00"
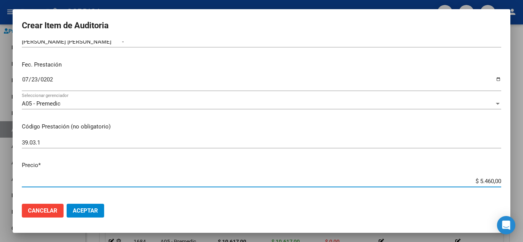
type input "$ 54.600,00"
type input "$ 5.460,00"
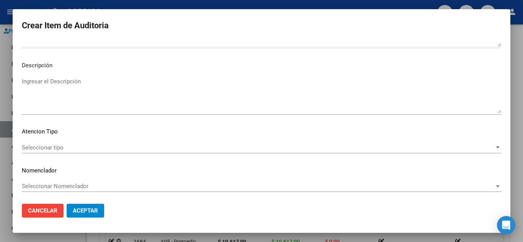
scroll to position [532, 0]
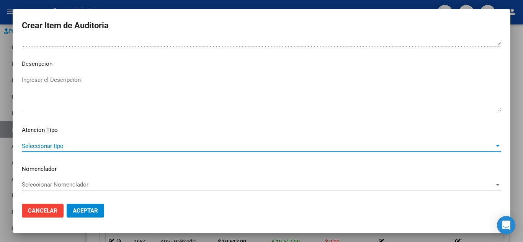
click at [68, 145] on span "Seleccionar tipo" at bounding box center [258, 146] width 472 height 7
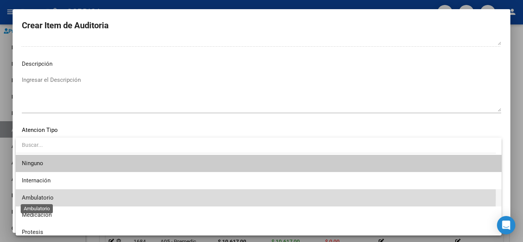
click at [49, 195] on span "Ambulatorio" at bounding box center [38, 197] width 32 height 7
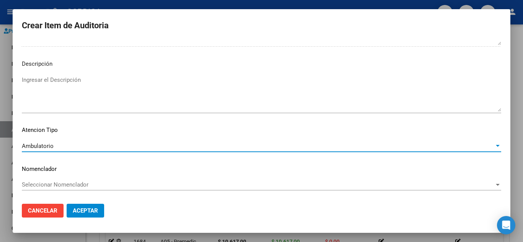
click at [90, 209] on span "Aceptar" at bounding box center [85, 210] width 25 height 7
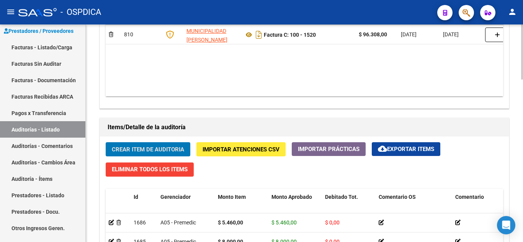
click at [160, 144] on button "Crear Item de Auditoria" at bounding box center [148, 149] width 85 height 14
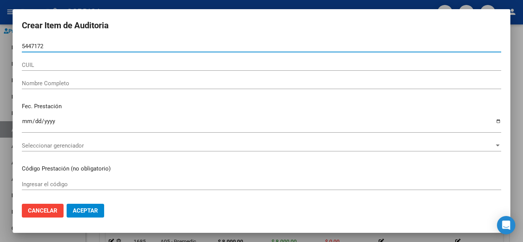
type input "54471724"
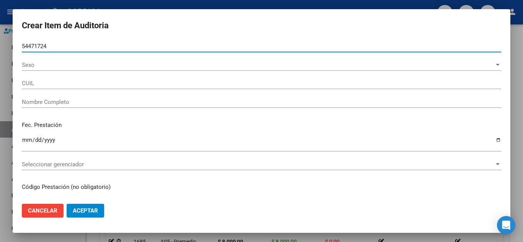
type input "20544717244"
type input "ROLDAN, MAXIMO VALENTIN -"
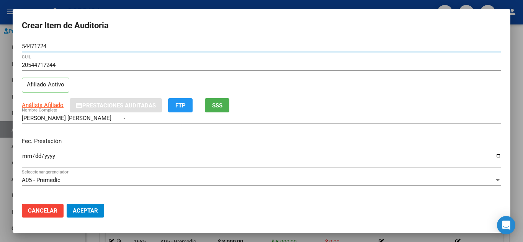
drag, startPoint x: 47, startPoint y: 46, endPoint x: 19, endPoint y: 44, distance: 28.4
click at [13, 43] on mat-dialog-content "54471724 Nro Documento 20544717244 CUIL Afiliado Activo Análisis Afiliado Prest…" at bounding box center [262, 119] width 498 height 157
type input "54471724"
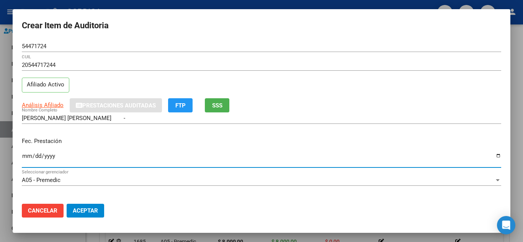
click at [24, 157] on input "Ingresar la fecha" at bounding box center [261, 159] width 479 height 12
type input "2025-07-23"
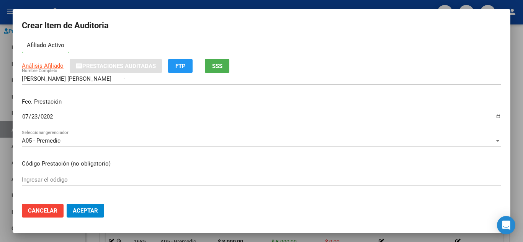
scroll to position [77, 0]
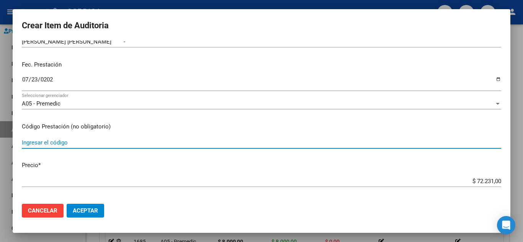
click at [227, 143] on input "Ingresar el código" at bounding box center [261, 142] width 479 height 7
type input "0101"
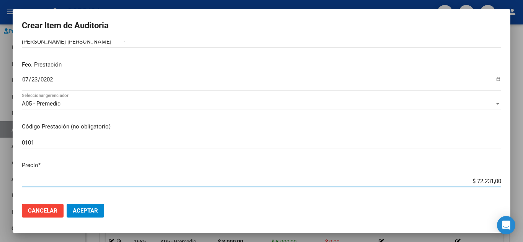
drag, startPoint x: 462, startPoint y: 179, endPoint x: 511, endPoint y: 181, distance: 49.1
click at [511, 181] on div "Crear Item de Auditoria 54471724 Nro Documento 20544717244 CUIL Afiliado Activo…" at bounding box center [261, 121] width 523 height 242
type input "$ 0,08"
type input "$ 0,80"
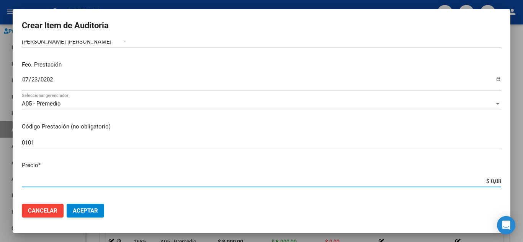
type input "$ 0,80"
type input "$ 8,00"
type input "$ 80,00"
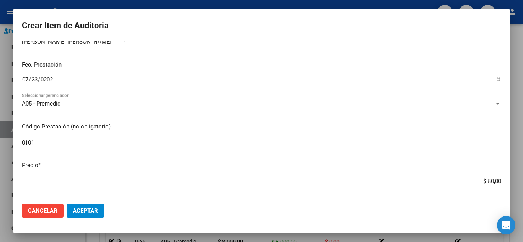
type input "$ 800,00"
type input "$ 8.000,00"
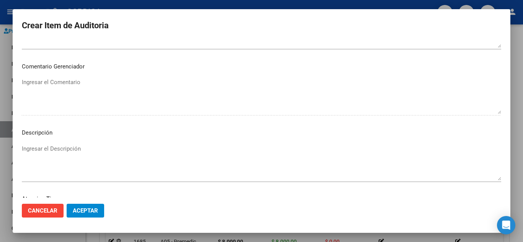
scroll to position [532, 0]
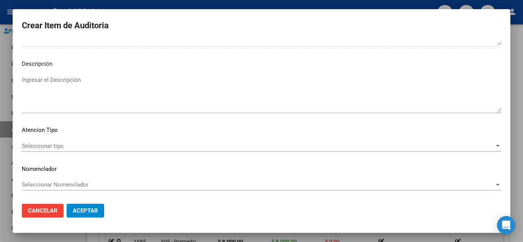
click at [56, 145] on span "Seleccionar tipo" at bounding box center [258, 146] width 472 height 7
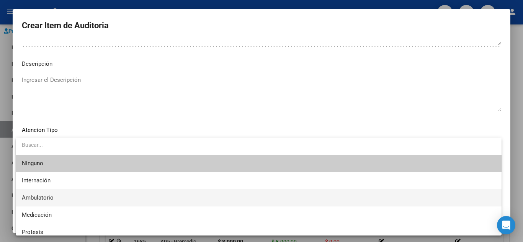
click at [42, 193] on span "Ambulatorio" at bounding box center [259, 197] width 474 height 17
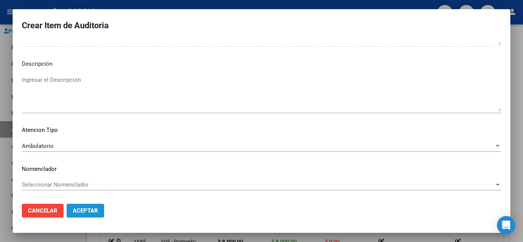
drag, startPoint x: 85, startPoint y: 206, endPoint x: 113, endPoint y: 199, distance: 28.8
click at [85, 206] on button "Aceptar" at bounding box center [86, 211] width 38 height 14
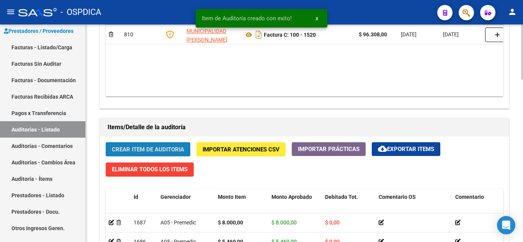
click at [168, 145] on button "Crear Item de Auditoria" at bounding box center [148, 149] width 85 height 14
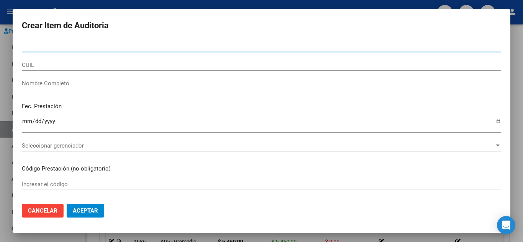
click at [194, 46] on input "Nro Documento" at bounding box center [261, 46] width 479 height 7
paste input "54471724"
type input "54471724"
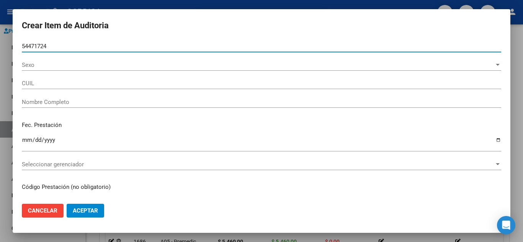
type input "20544717244"
type input "ROLDAN, MAXIMO VALENTIN -"
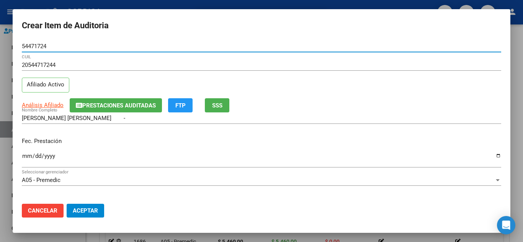
type input "54471724"
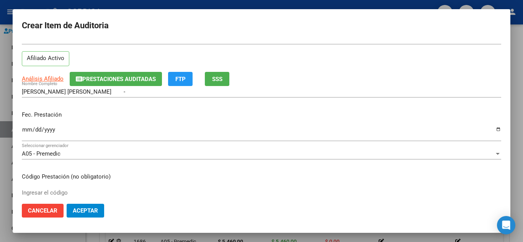
scroll to position [38, 0]
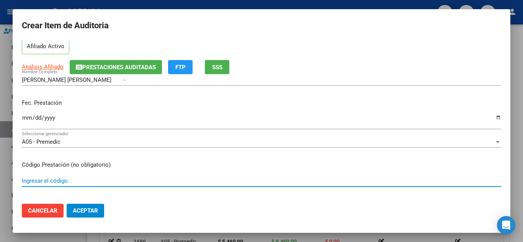
click at [170, 180] on input "Ingresar el código" at bounding box center [261, 181] width 479 height 7
type input "39.03.1"
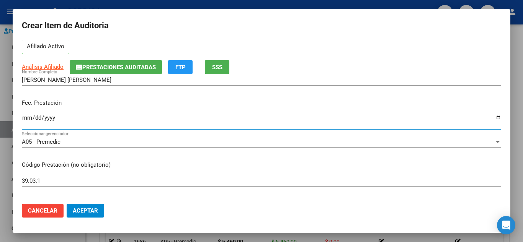
click at [26, 118] on input "Ingresar la fecha" at bounding box center [261, 121] width 479 height 12
type input "2025-07-23"
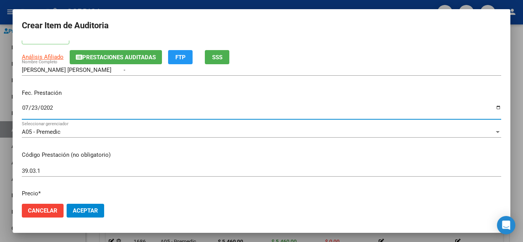
scroll to position [77, 0]
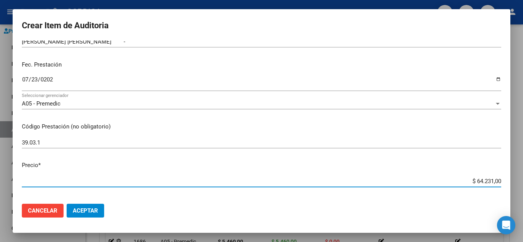
drag, startPoint x: 464, startPoint y: 180, endPoint x: 369, endPoint y: 65, distance: 149.3
click at [513, 184] on div "Crear Item de Auditoria 54471724 Nro Documento 20544717244 CUIL Afiliado Activo…" at bounding box center [261, 121] width 523 height 242
type input "$ 0,05"
type input "$ 0,54"
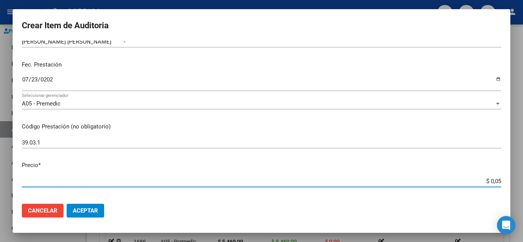
type input "$ 0,54"
type input "$ 5,46"
type input "$ 54,60"
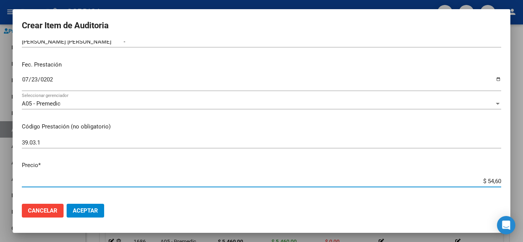
type input "$ 546,00"
type input "$ 5.460,00"
type input "$ 54.600,00"
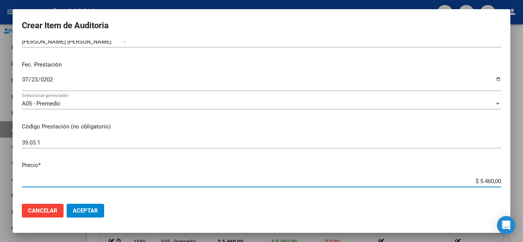
type input "$ 54.600,00"
type input "$ 5.460,00"
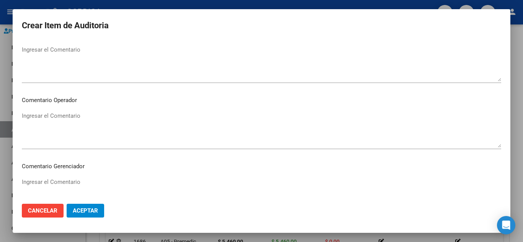
scroll to position [532, 0]
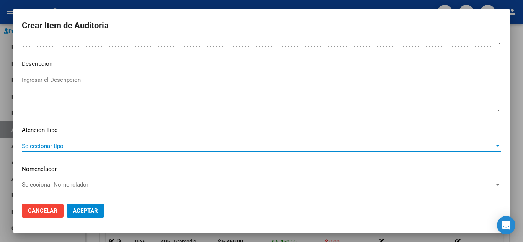
click at [65, 143] on span "Seleccionar tipo" at bounding box center [258, 146] width 472 height 7
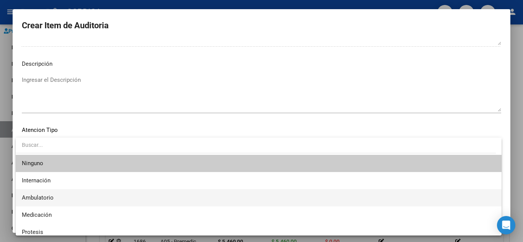
click at [55, 196] on span "Ambulatorio" at bounding box center [259, 197] width 474 height 17
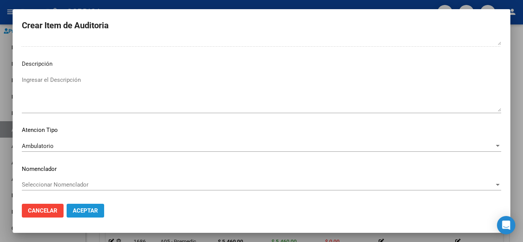
click at [86, 211] on span "Aceptar" at bounding box center [85, 210] width 25 height 7
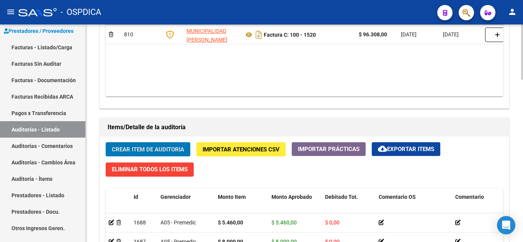
click at [160, 147] on span "Crear Item de Auditoria" at bounding box center [148, 149] width 72 height 7
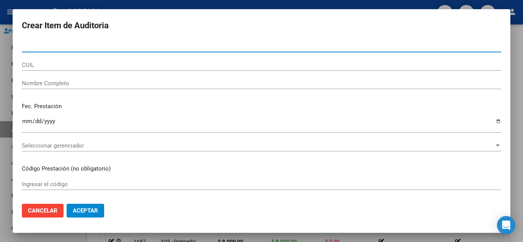
click at [201, 47] on input "Nro Documento" at bounding box center [261, 46] width 479 height 7
paste input "54471724"
type input "54471724"
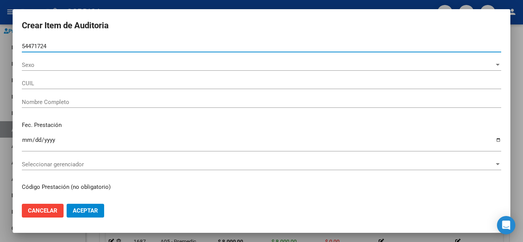
type input "20544717244"
type input "ROLDAN, MAXIMO VALENTIN -"
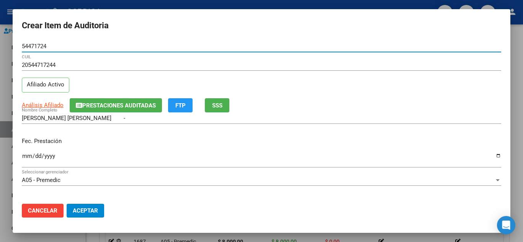
type input "54471724"
click at [29, 154] on input "Ingresar la fecha" at bounding box center [261, 159] width 479 height 12
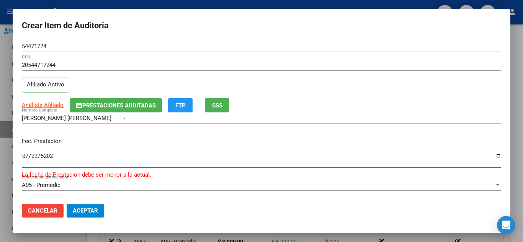
type input "2025-07-23"
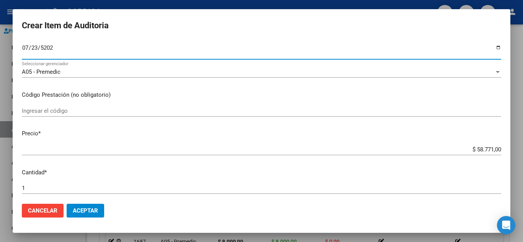
scroll to position [115, 0]
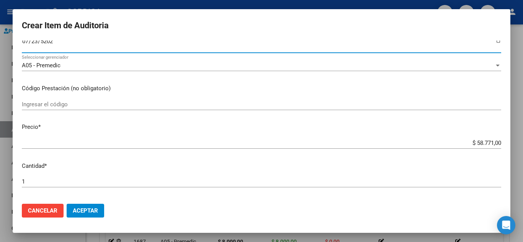
click at [167, 105] on input "Ingresar el código" at bounding box center [261, 104] width 479 height 7
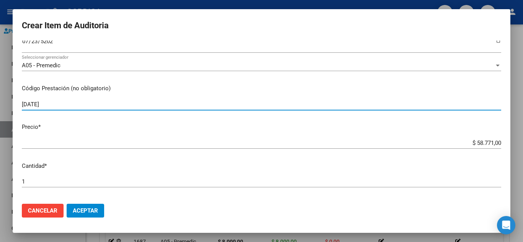
type input "29.07.12"
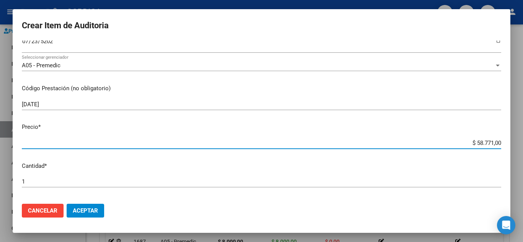
drag, startPoint x: 459, startPoint y: 142, endPoint x: 420, endPoint y: 74, distance: 78.0
click at [520, 138] on div "Crear Item de Auditoria 54471724 Nro Documento 20544717244 CUIL Afiliado Activo…" at bounding box center [261, 121] width 523 height 242
type input "$ 0,01"
type input "$ 0,10"
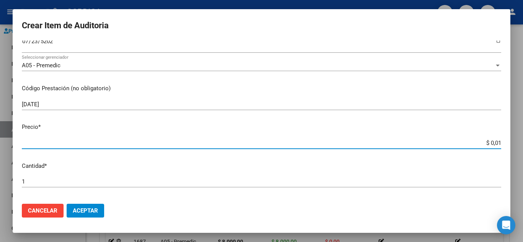
type input "$ 0,10"
type input "$ 1,06"
type input "$ 10,61"
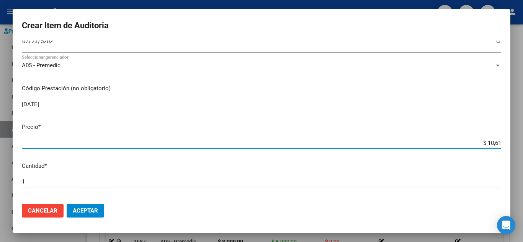
type input "$ 106,17"
type input "$ 1.061,70"
type input "$ 10.617,00"
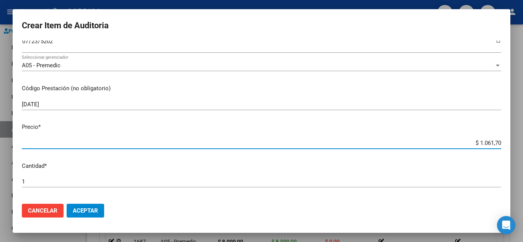
type input "$ 10.617,00"
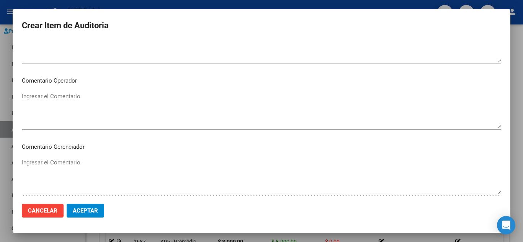
scroll to position [532, 0]
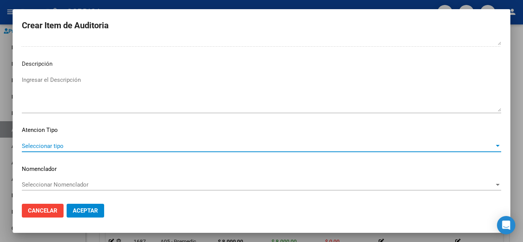
click at [69, 145] on span "Seleccionar tipo" at bounding box center [258, 146] width 472 height 7
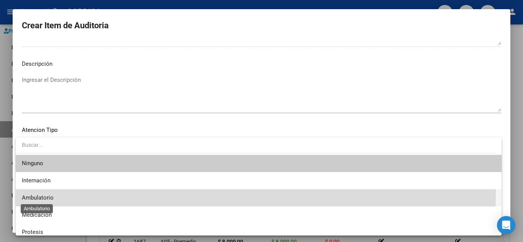
click at [51, 196] on span "Ambulatorio" at bounding box center [38, 197] width 32 height 7
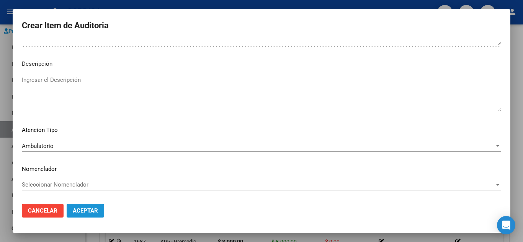
click at [78, 209] on span "Aceptar" at bounding box center [85, 210] width 25 height 7
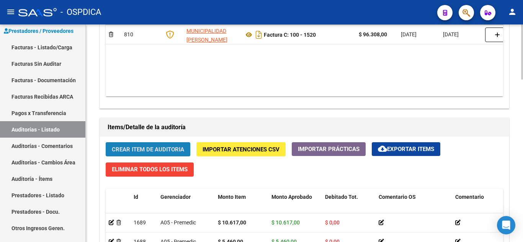
click at [149, 148] on span "Crear Item de Auditoria" at bounding box center [148, 149] width 72 height 7
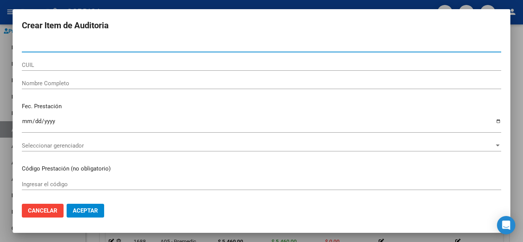
click at [167, 47] on input "Nro Documento" at bounding box center [261, 46] width 479 height 7
paste input "55841377"
type input "55841377"
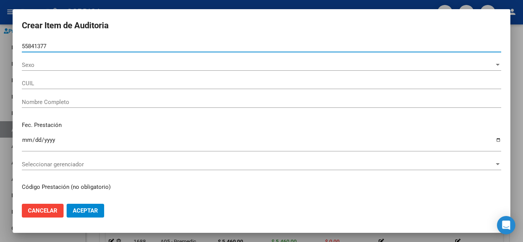
type input "27558413773"
type input "ROLDAN, SOFIA MAYLEN -"
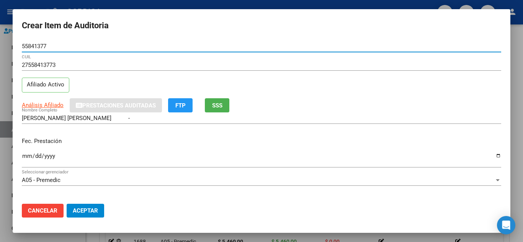
type input "55841377"
click at [30, 158] on input "Ingresar la fecha" at bounding box center [261, 159] width 479 height 12
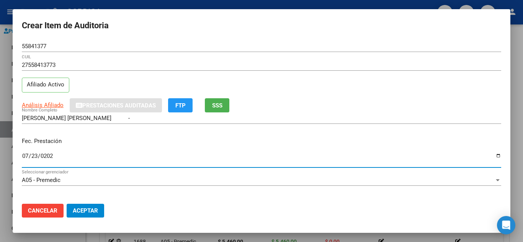
type input "2025-07-23"
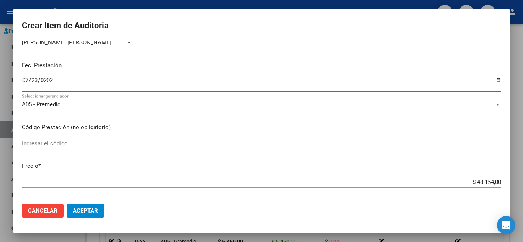
scroll to position [77, 0]
click at [192, 139] on input "Ingresar el código" at bounding box center [261, 142] width 479 height 7
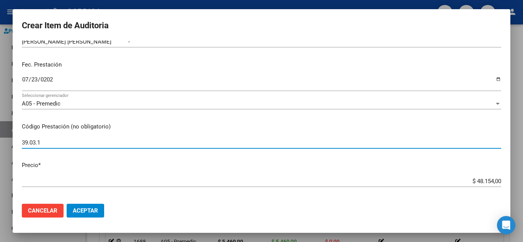
scroll to position [115, 0]
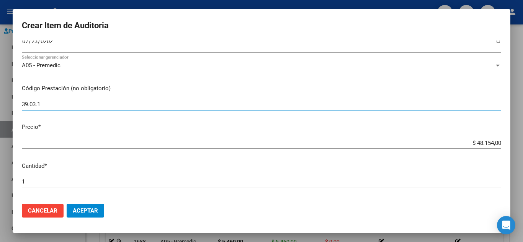
type input "39.03.1"
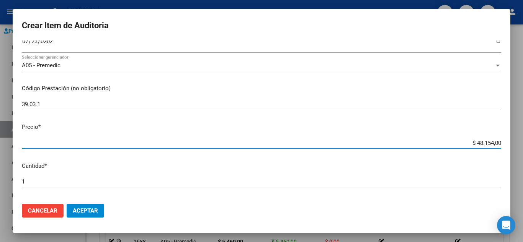
drag, startPoint x: 457, startPoint y: 140, endPoint x: 513, endPoint y: 145, distance: 55.7
click at [513, 145] on div "Crear Item de Auditoria 55841377 Nro Documento 27558413773 CUIL Afiliado Activo…" at bounding box center [261, 121] width 523 height 242
type input "$ 0,05"
type input "$ 0,54"
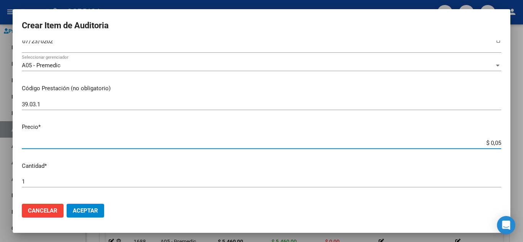
type input "$ 0,54"
type input "$ 5,46"
type input "$ 54,60"
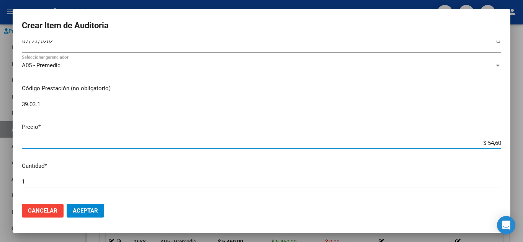
type input "$ 546,00"
type input "$ 5.460,00"
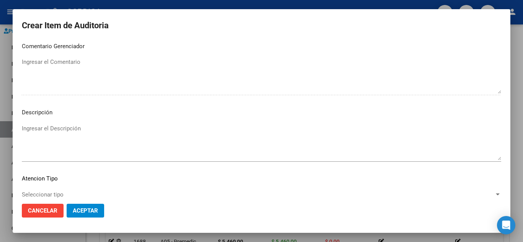
scroll to position [532, 0]
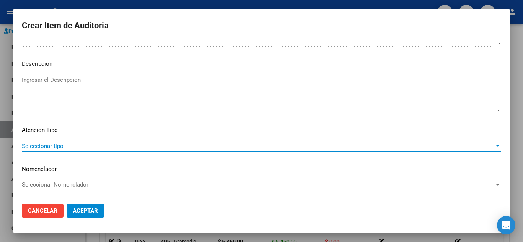
click at [56, 143] on span "Seleccionar tipo" at bounding box center [258, 146] width 472 height 7
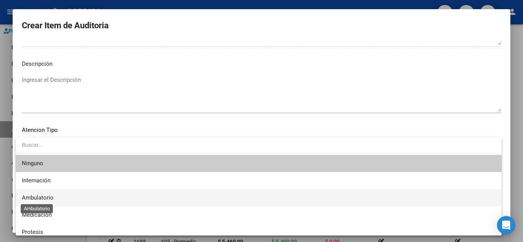
click at [46, 195] on span "Ambulatorio" at bounding box center [38, 197] width 32 height 7
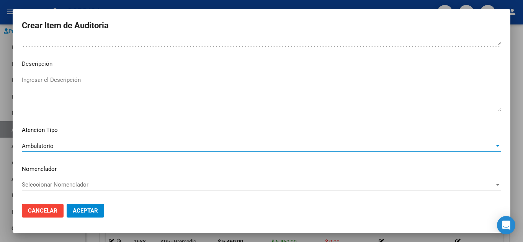
click at [87, 211] on span "Aceptar" at bounding box center [85, 210] width 25 height 7
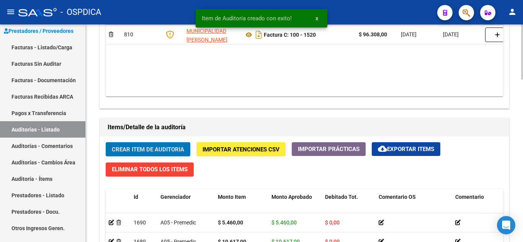
click at [173, 150] on span "Crear Item de Auditoria" at bounding box center [148, 149] width 72 height 7
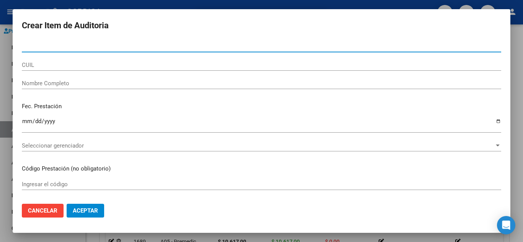
click at [171, 44] on input "Nro Documento" at bounding box center [261, 46] width 479 height 7
paste input "55841377"
type input "55841377"
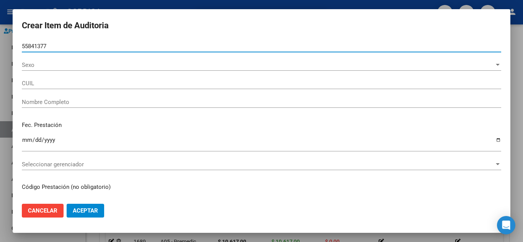
type input "27558413773"
type input "ROLDAN, SOFIA MAYLEN -"
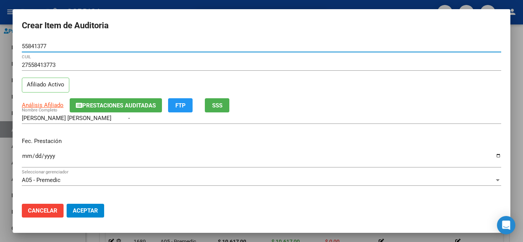
type input "55841377"
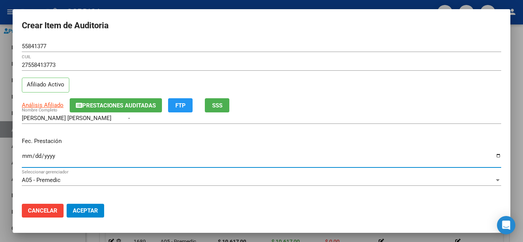
click at [28, 155] on input "Ingresar la fecha" at bounding box center [261, 159] width 479 height 12
type input "2025-07-23"
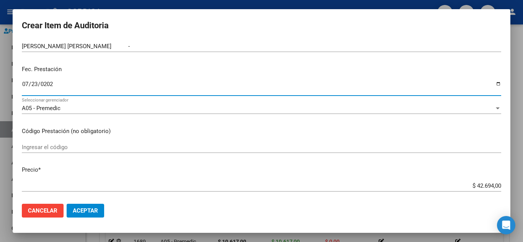
scroll to position [77, 0]
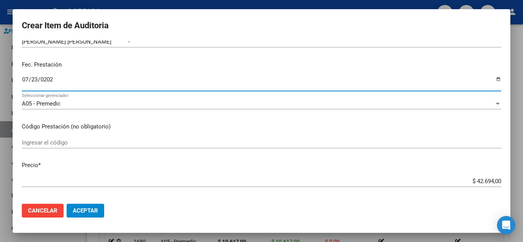
click at [214, 140] on input "Ingresar el código" at bounding box center [261, 142] width 479 height 7
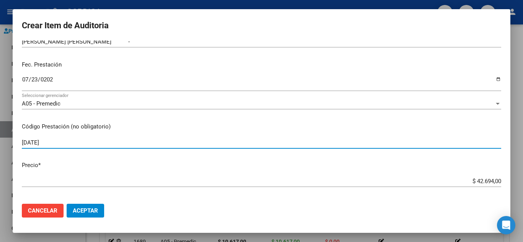
type input "29.07.12"
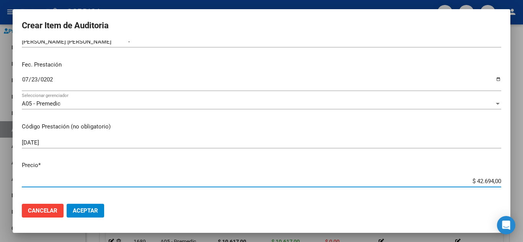
drag, startPoint x: 464, startPoint y: 182, endPoint x: 508, endPoint y: 188, distance: 44.4
click at [508, 188] on mat-dialog-content "55841377 Nro Documento 27558413773 CUIL Afiliado Activo Análisis Afiliado Prest…" at bounding box center [262, 119] width 498 height 157
type input "$ 0,01"
type input "$ 0,10"
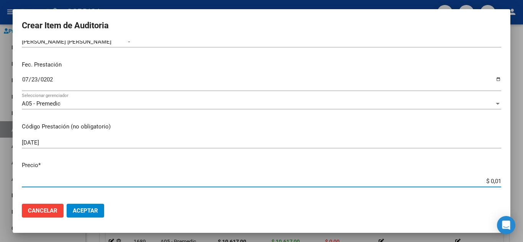
type input "$ 0,10"
type input "$ 1,06"
type input "$ 10,61"
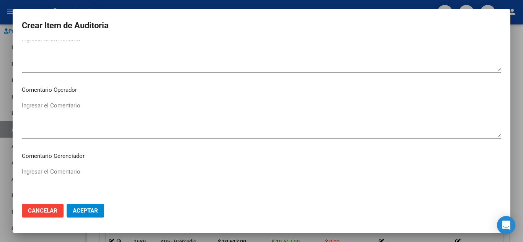
scroll to position [498, 0]
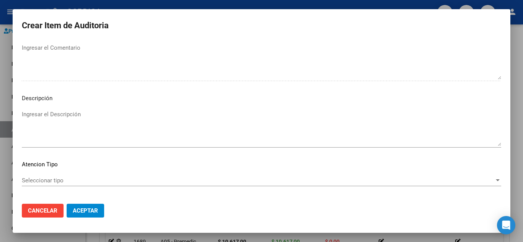
click at [54, 175] on div "Seleccionar tipo Seleccionar tipo" at bounding box center [261, 180] width 479 height 11
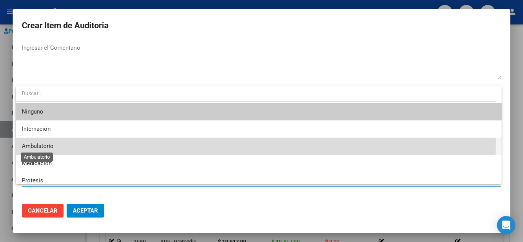
click at [52, 143] on span "Ambulatorio" at bounding box center [38, 146] width 32 height 7
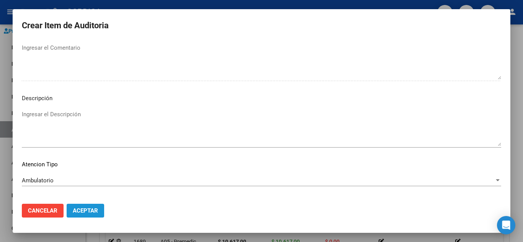
click at [92, 210] on span "Aceptar" at bounding box center [85, 210] width 25 height 7
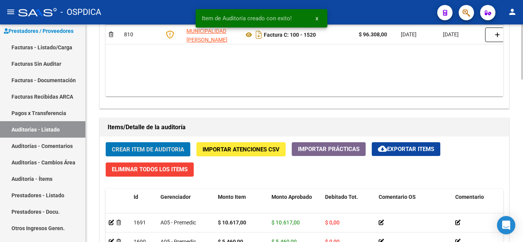
click at [167, 147] on span "Crear Item de Auditoria" at bounding box center [148, 149] width 72 height 7
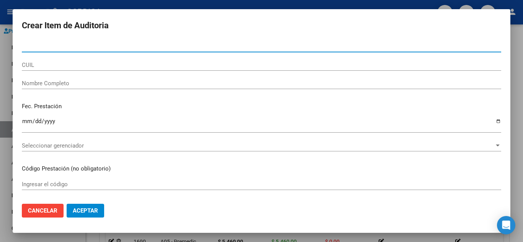
paste input "55841377"
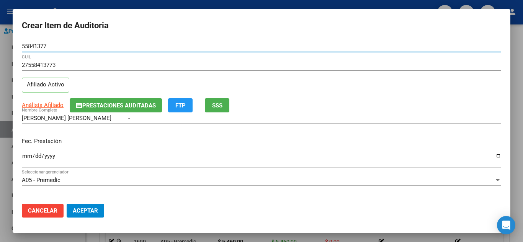
click at [26, 154] on input "Ingresar la fecha" at bounding box center [261, 159] width 479 height 12
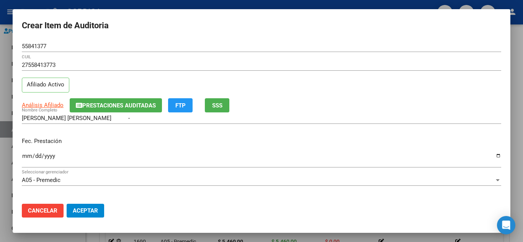
scroll to position [77, 0]
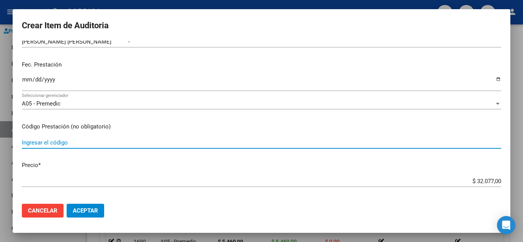
click at [216, 145] on input "Ingresar el código" at bounding box center [261, 142] width 479 height 7
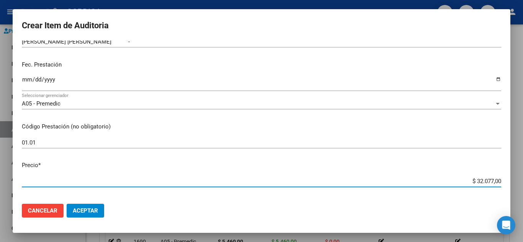
drag, startPoint x: 461, startPoint y: 180, endPoint x: 513, endPoint y: 185, distance: 52.8
click at [513, 185] on div "Crear Item de Auditoria 55841377 Nro Documento 27558413773 CUIL Afiliado Activo…" at bounding box center [261, 121] width 523 height 242
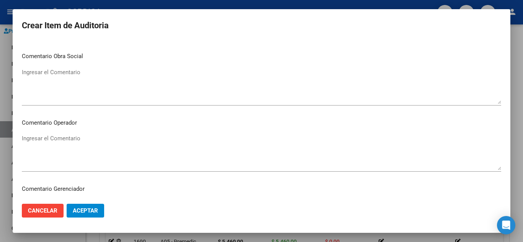
scroll to position [532, 0]
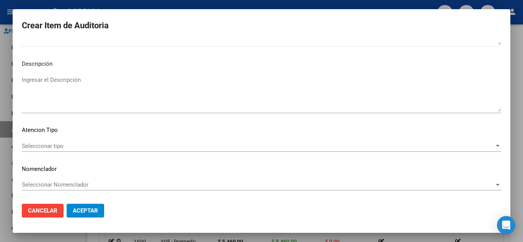
click at [68, 144] on span "Seleccionar tipo" at bounding box center [258, 146] width 472 height 7
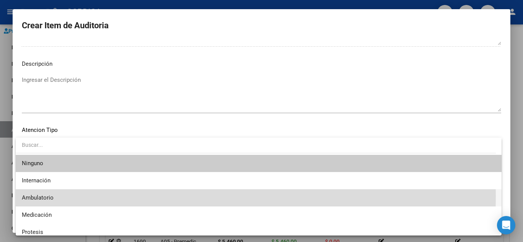
drag, startPoint x: 57, startPoint y: 196, endPoint x: 74, endPoint y: 200, distance: 18.1
click at [56, 196] on span "Ambulatorio" at bounding box center [259, 197] width 474 height 17
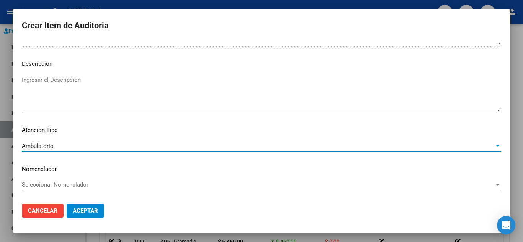
click at [88, 212] on span "Aceptar" at bounding box center [85, 210] width 25 height 7
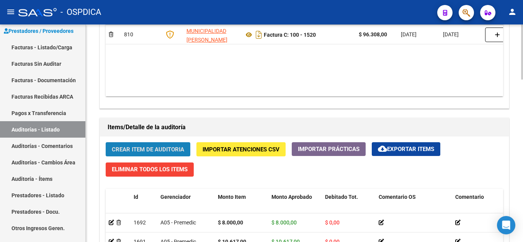
click at [162, 148] on span "Crear Item de Auditoria" at bounding box center [148, 149] width 72 height 7
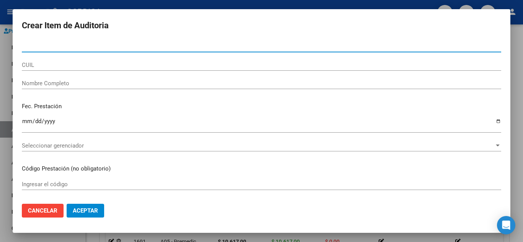
click at [175, 43] on input "Nro Documento" at bounding box center [261, 46] width 479 height 7
paste input "56059057"
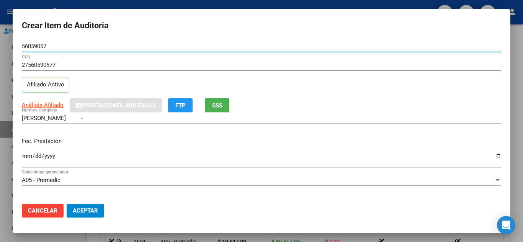
click at [24, 154] on input "Ingresar la fecha" at bounding box center [261, 159] width 479 height 12
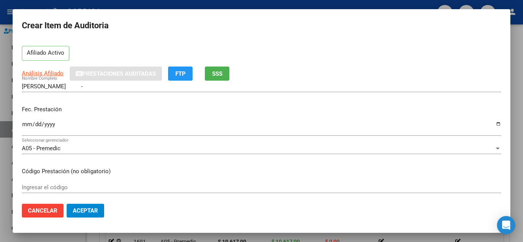
scroll to position [77, 0]
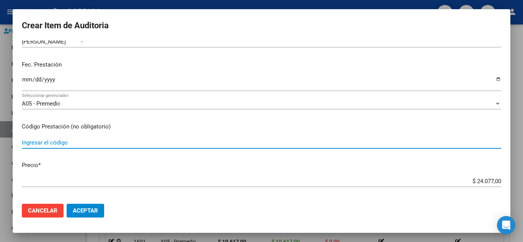
click at [242, 139] on input "Ingresar el código" at bounding box center [261, 142] width 479 height 7
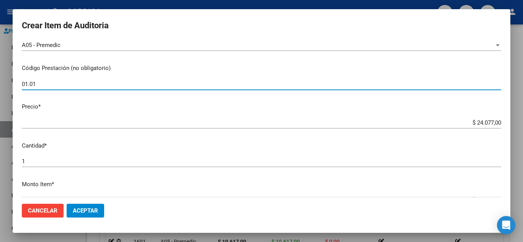
scroll to position [153, 0]
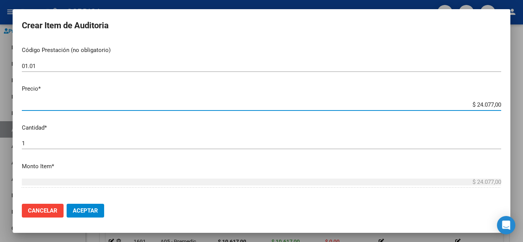
drag, startPoint x: 452, startPoint y: 103, endPoint x: 503, endPoint y: 100, distance: 51.0
click at [521, 106] on div "Crear Item de Auditoria 56059057 Nro Documento 27560590577 CUIL Afiliado Activo…" at bounding box center [261, 121] width 523 height 242
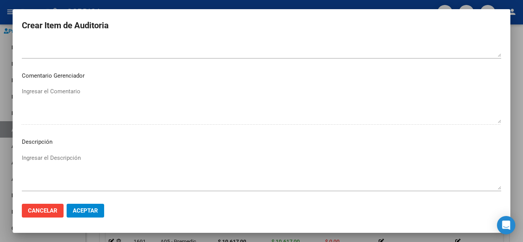
scroll to position [532, 0]
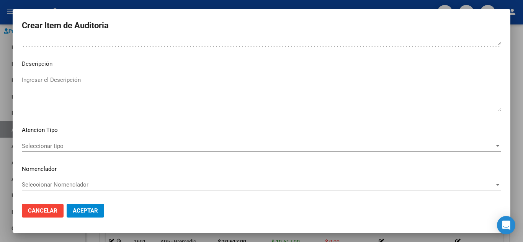
click at [71, 144] on span "Seleccionar tipo" at bounding box center [258, 146] width 472 height 7
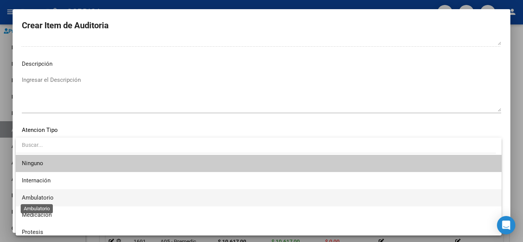
click at [53, 199] on span "Ambulatorio" at bounding box center [38, 197] width 32 height 7
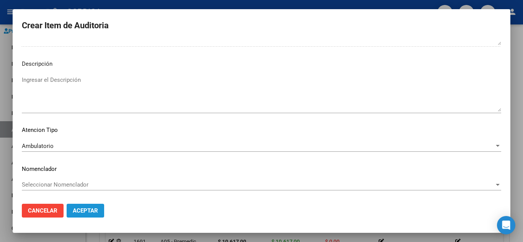
click at [85, 212] on span "Aceptar" at bounding box center [85, 210] width 25 height 7
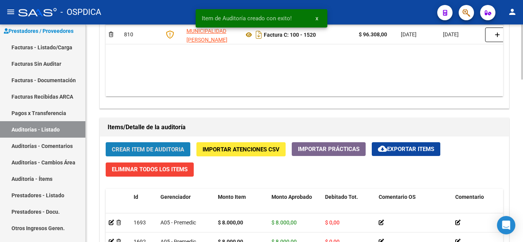
click at [169, 150] on span "Crear Item de Auditoria" at bounding box center [148, 149] width 72 height 7
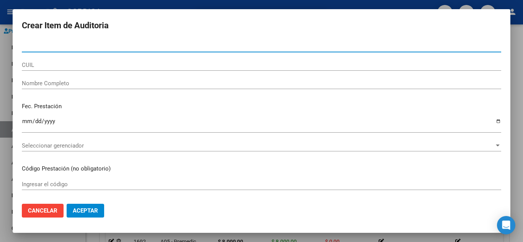
click at [175, 46] on input "Nro Documento" at bounding box center [261, 46] width 479 height 7
paste input "56059057"
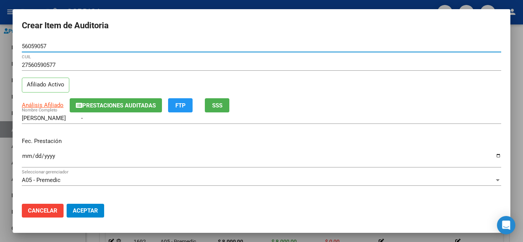
click at [23, 152] on div "Ingresar la fecha" at bounding box center [261, 159] width 479 height 16
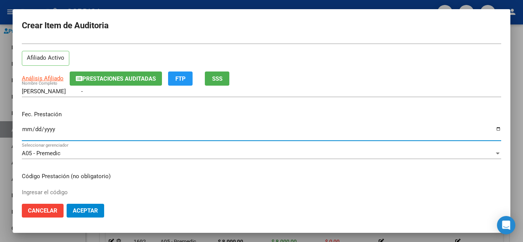
scroll to position [77, 0]
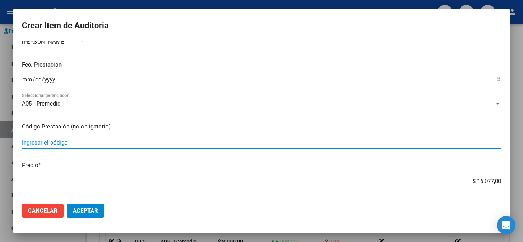
click at [243, 142] on input "Ingresar el código" at bounding box center [261, 142] width 479 height 7
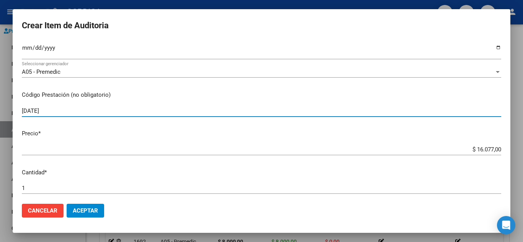
scroll to position [153, 0]
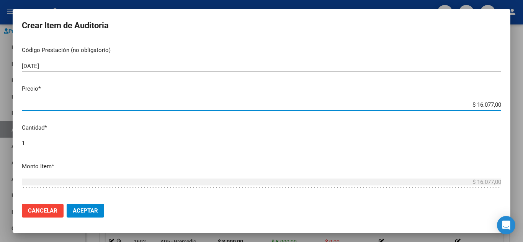
drag, startPoint x: 456, startPoint y: 105, endPoint x: 516, endPoint y: 101, distance: 60.2
click at [518, 102] on div "Crear Item de Auditoria 56059057 Nro Documento 27560590577 CUIL Afiliado Activo…" at bounding box center [261, 121] width 523 height 242
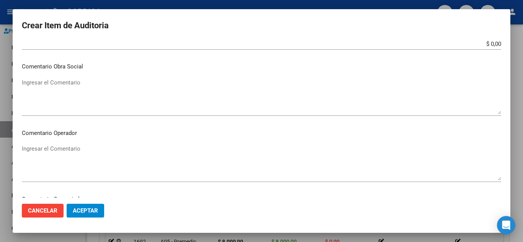
scroll to position [532, 0]
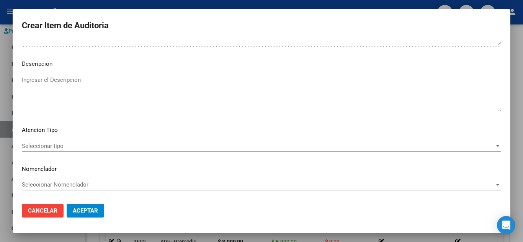
click at [54, 139] on mat-dialog-content "56059057 Nro Documento 27560590577 CUIL Afiliado Activo Análisis Afiliado Prest…" at bounding box center [262, 119] width 498 height 157
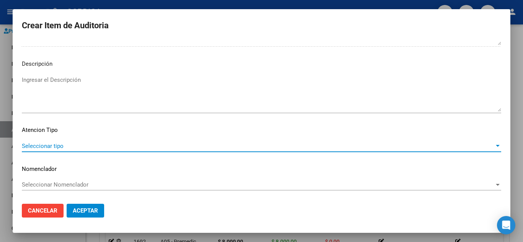
click at [58, 147] on span "Seleccionar tipo" at bounding box center [258, 146] width 472 height 7
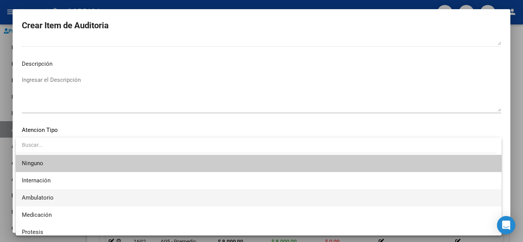
click at [57, 194] on span "Ambulatorio" at bounding box center [259, 197] width 474 height 17
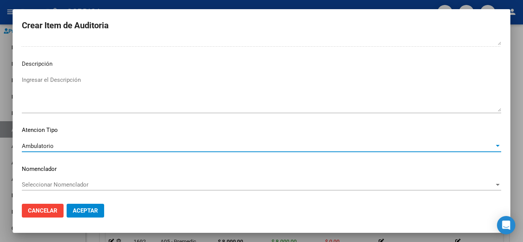
click at [91, 212] on span "Aceptar" at bounding box center [85, 210] width 25 height 7
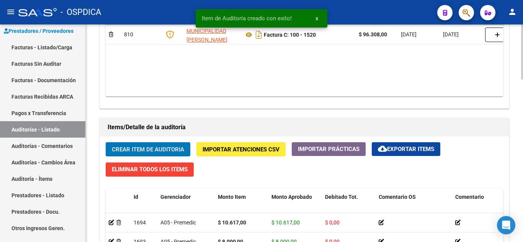
click at [161, 144] on button "Crear Item de Auditoria" at bounding box center [148, 149] width 85 height 14
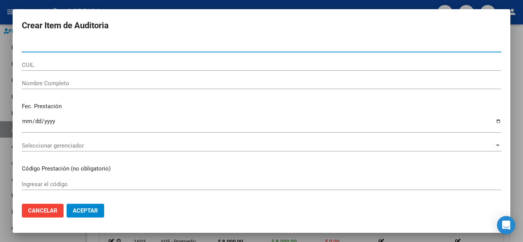
paste input "56059057"
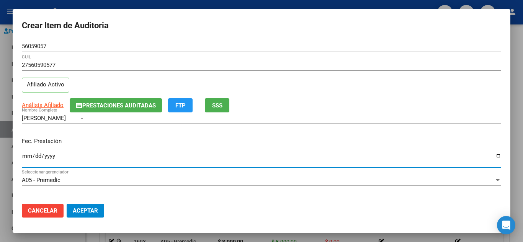
click at [29, 157] on input "Ingresar la fecha" at bounding box center [261, 159] width 479 height 12
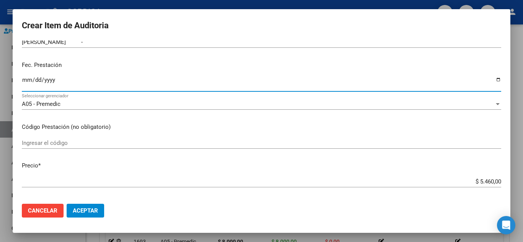
scroll to position [77, 0]
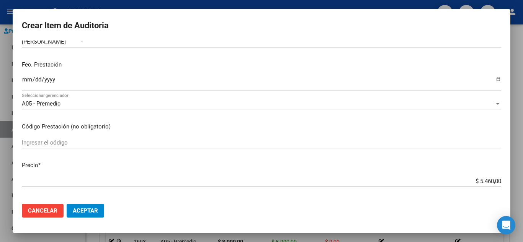
click at [214, 132] on mat-dialog-content "56059057 Nro Documento 27560590577 CUIL Afiliado Activo Análisis Afiliado Prest…" at bounding box center [262, 119] width 498 height 157
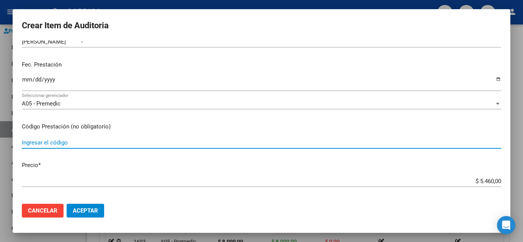
click at [218, 145] on input "Ingresar el código" at bounding box center [261, 142] width 479 height 7
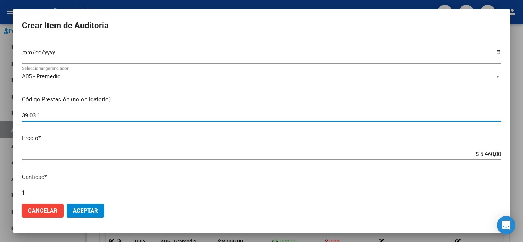
scroll to position [191, 0]
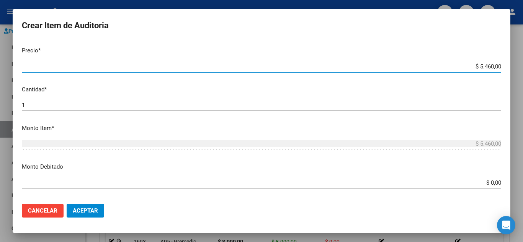
drag, startPoint x: 454, startPoint y: 68, endPoint x: 504, endPoint y: 67, distance: 50.1
click at [506, 67] on mat-dialog-content "56059057 Nro Documento 27560590577 CUIL Afiliado Activo Análisis Afiliado Prest…" at bounding box center [262, 119] width 498 height 157
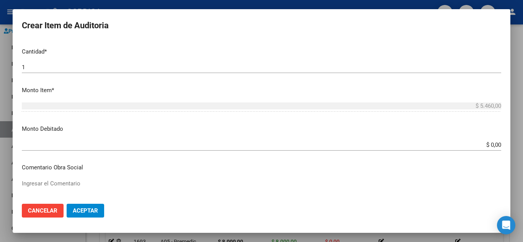
scroll to position [306, 0]
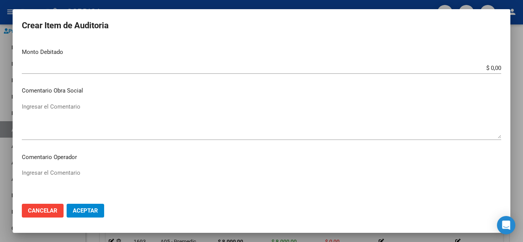
click at [297, 124] on textarea "Ingresar el Comentario" at bounding box center [261, 121] width 479 height 36
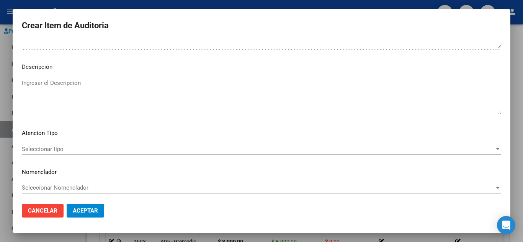
scroll to position [532, 0]
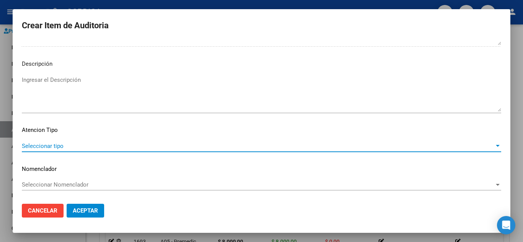
click at [56, 147] on span "Seleccionar tipo" at bounding box center [258, 146] width 472 height 7
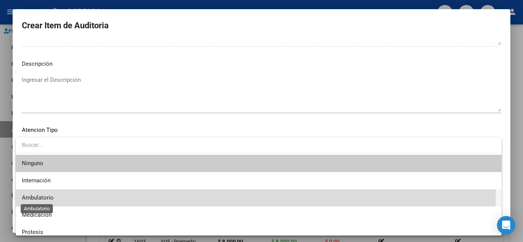
click at [46, 194] on span "Ambulatorio" at bounding box center [38, 197] width 32 height 7
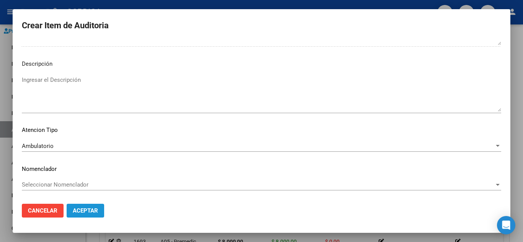
click at [85, 209] on span "Aceptar" at bounding box center [85, 210] width 25 height 7
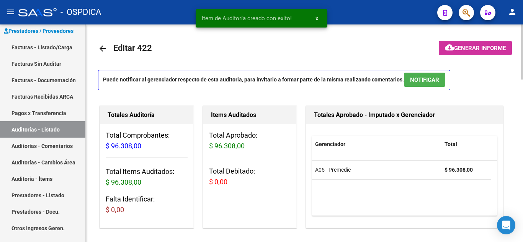
scroll to position [0, 0]
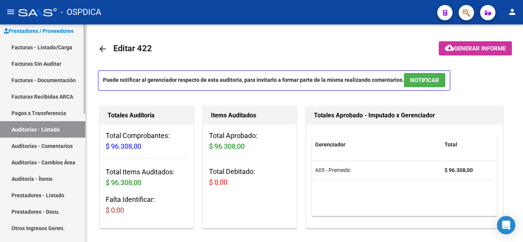
click at [49, 46] on link "Facturas - Listado/Carga" at bounding box center [42, 47] width 85 height 16
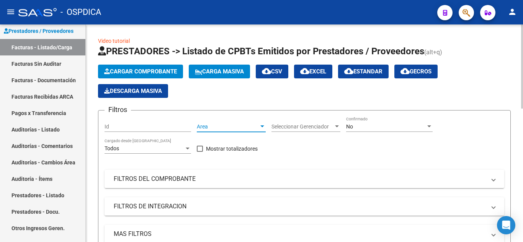
click at [258, 126] on span "Area" at bounding box center [228, 127] width 62 height 7
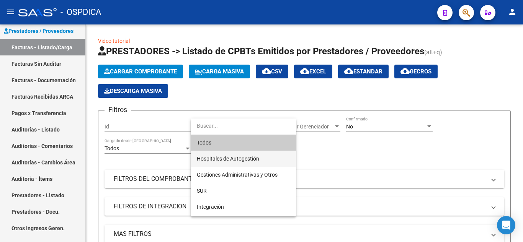
click at [260, 158] on span "Hospitales de Autogestión" at bounding box center [243, 159] width 93 height 16
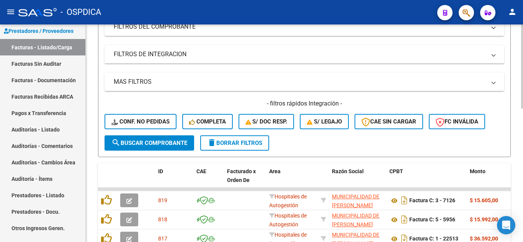
scroll to position [153, 0]
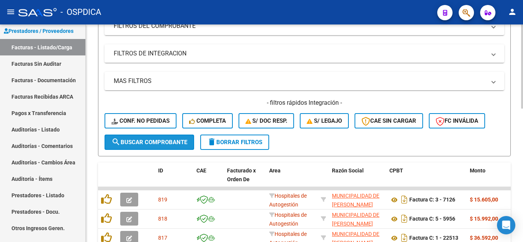
click at [142, 142] on span "search Buscar Comprobante" at bounding box center [149, 142] width 76 height 7
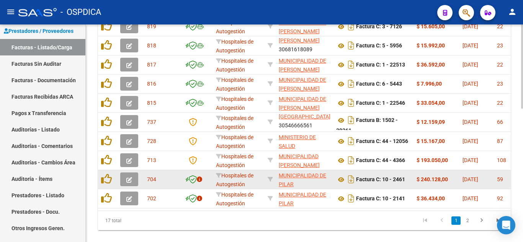
scroll to position [345, 0]
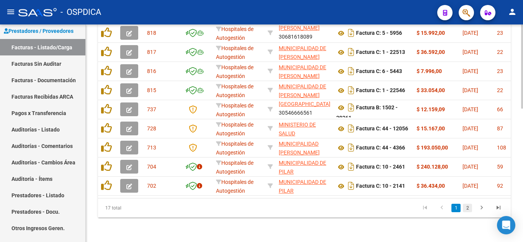
click at [470, 209] on link "2" at bounding box center [467, 208] width 9 height 8
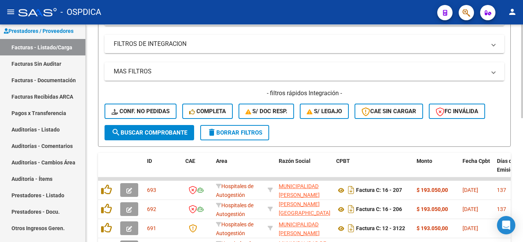
scroll to position [0, 0]
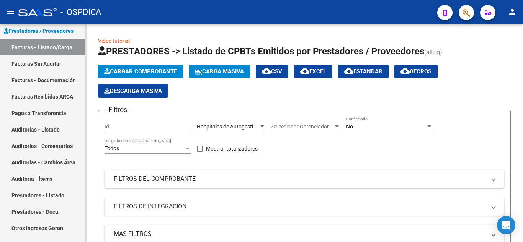
click at [457, 11] on div at bounding box center [462, 13] width 21 height 16
click at [462, 13] on button "button" at bounding box center [466, 12] width 15 height 15
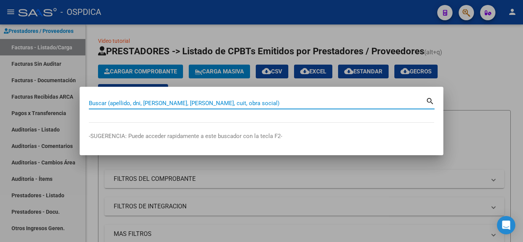
click at [184, 101] on input "Buscar (apellido, dni, [PERSON_NAME], [PERSON_NAME], cuit, obra social)" at bounding box center [257, 103] width 337 height 7
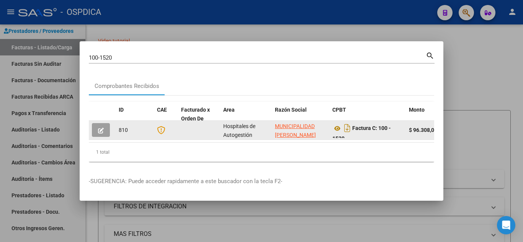
click at [106, 127] on button "button" at bounding box center [101, 130] width 18 height 14
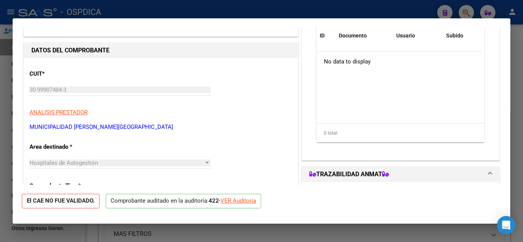
scroll to position [77, 0]
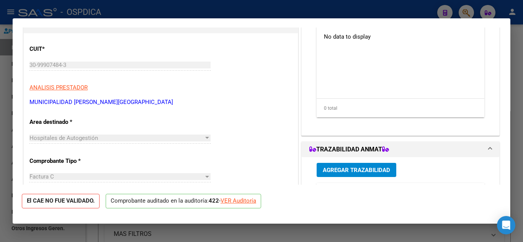
click at [248, 200] on div "VER Auditoría" at bounding box center [238, 201] width 36 height 9
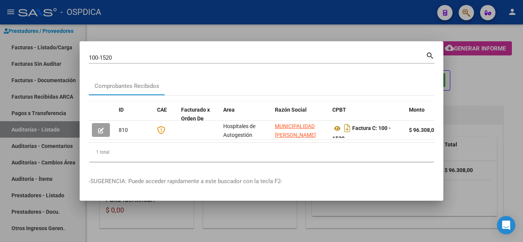
click at [493, 92] on div at bounding box center [261, 121] width 523 height 242
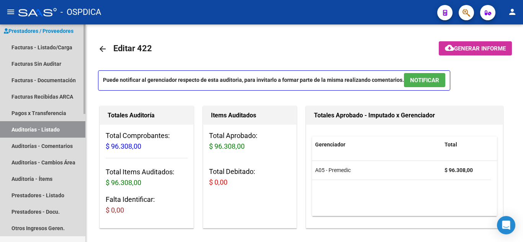
click at [35, 128] on link "Auditorías - Listado" at bounding box center [42, 129] width 85 height 16
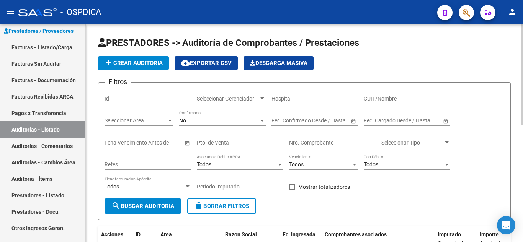
click at [235, 144] on input "Pto. de Venta" at bounding box center [240, 143] width 87 height 7
click at [328, 141] on input "Nro. Comprobante" at bounding box center [332, 143] width 87 height 7
click at [153, 202] on button "search Buscar Auditoria" at bounding box center [143, 206] width 77 height 15
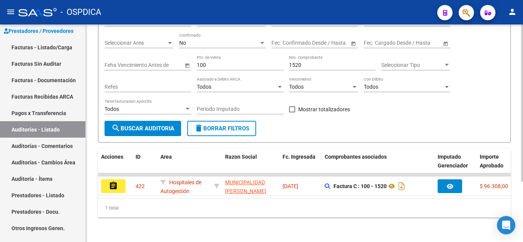
scroll to position [84, 0]
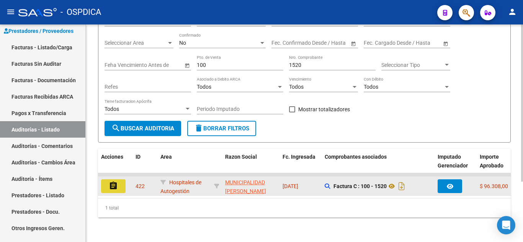
click at [116, 181] on mat-icon "assignment" at bounding box center [113, 185] width 9 height 9
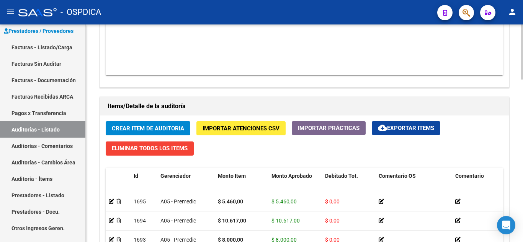
scroll to position [268, 0]
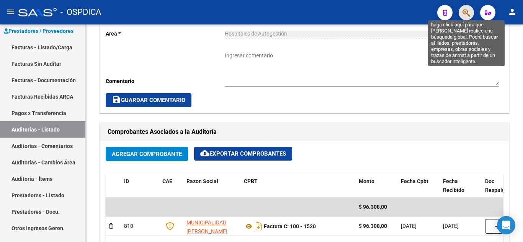
click at [469, 18] on span "button" at bounding box center [466, 13] width 8 height 16
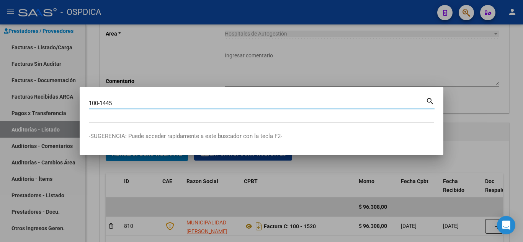
click at [431, 100] on mat-icon "search" at bounding box center [430, 100] width 9 height 9
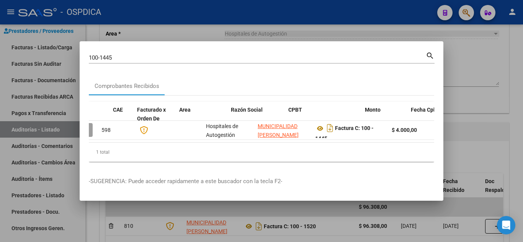
scroll to position [0, 0]
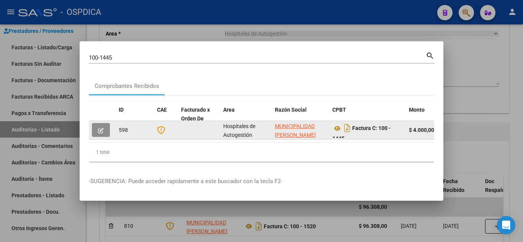
click at [98, 128] on icon "button" at bounding box center [101, 131] width 6 height 6
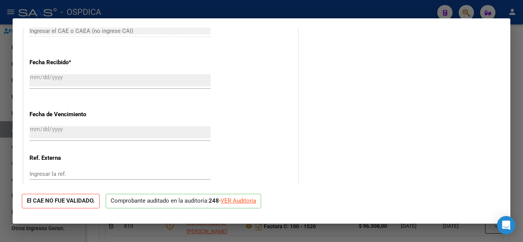
scroll to position [470, 0]
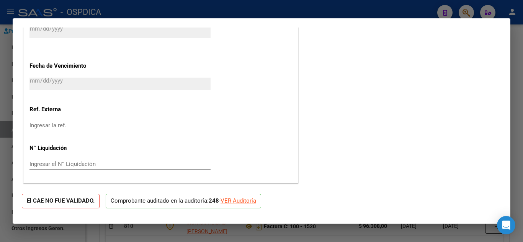
click at [252, 198] on div "VER Auditoría" at bounding box center [238, 201] width 36 height 9
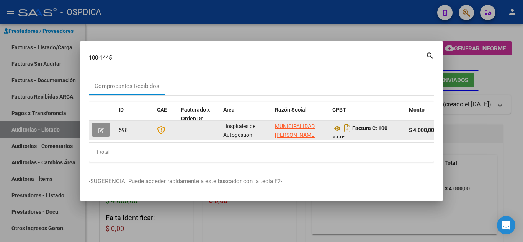
click at [99, 127] on span "button" at bounding box center [101, 130] width 6 height 7
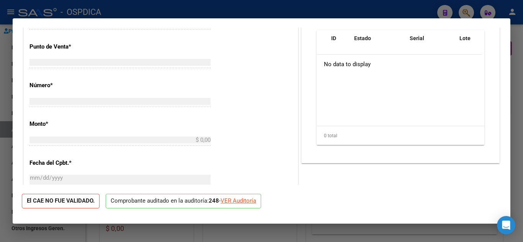
scroll to position [464, 0]
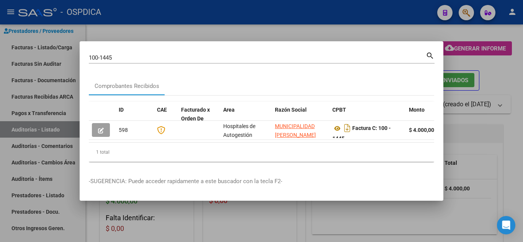
click at [523, 170] on div at bounding box center [261, 121] width 523 height 242
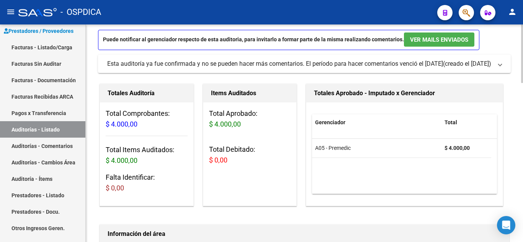
scroll to position [0, 0]
